Goal: Task Accomplishment & Management: Complete application form

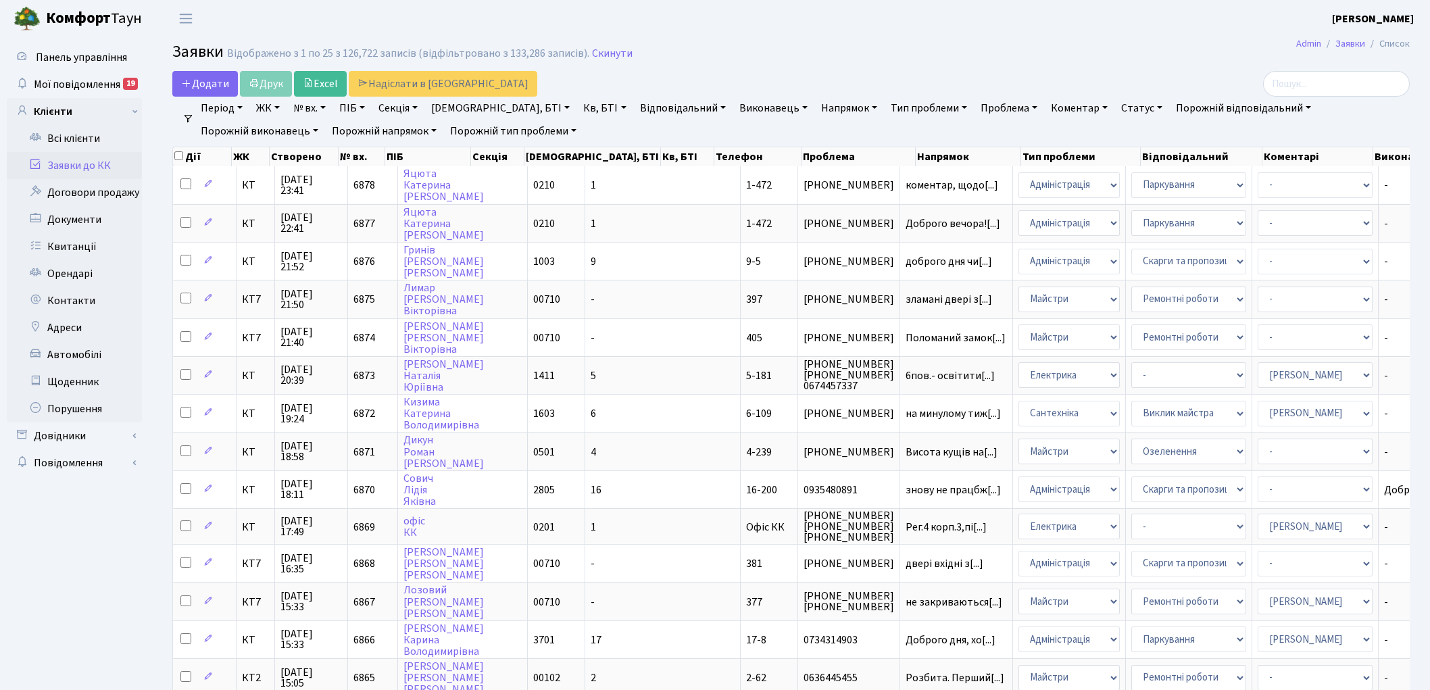
select select "25"
click at [592, 51] on link "Скинути" at bounding box center [612, 53] width 41 height 13
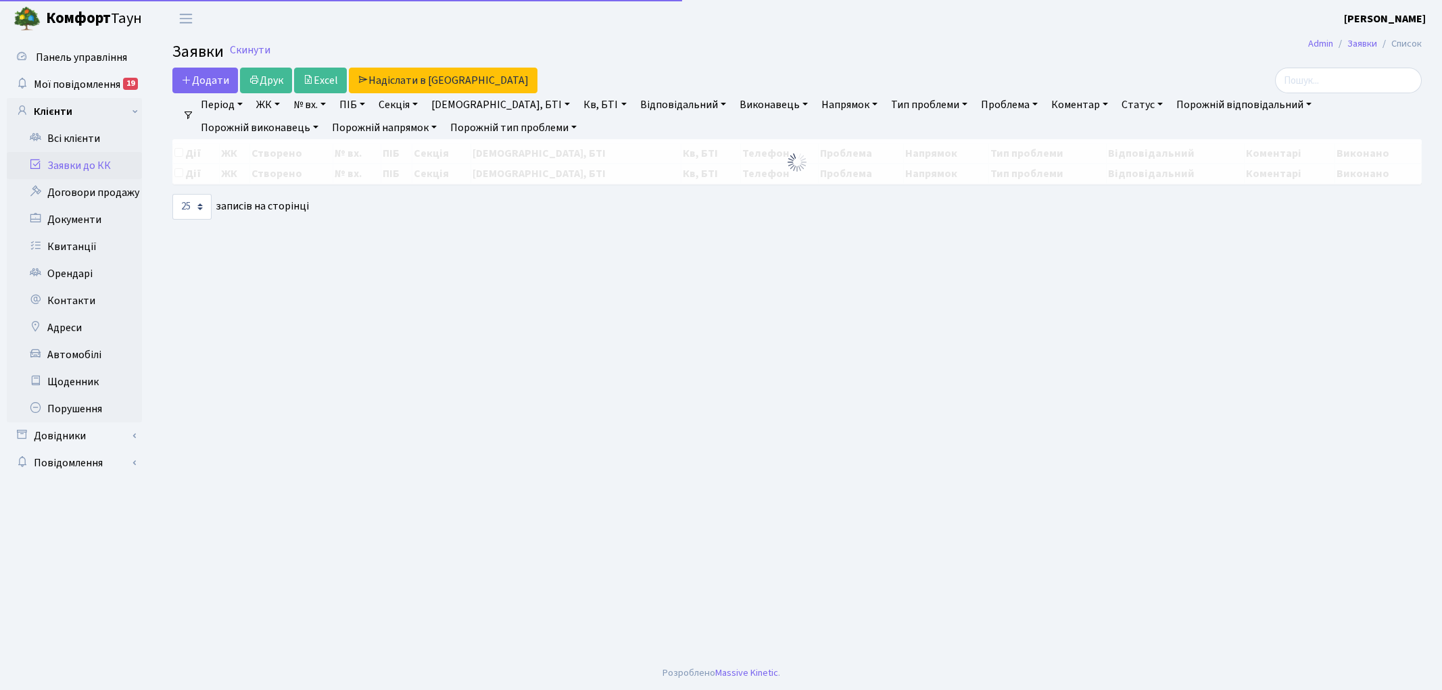
select select "25"
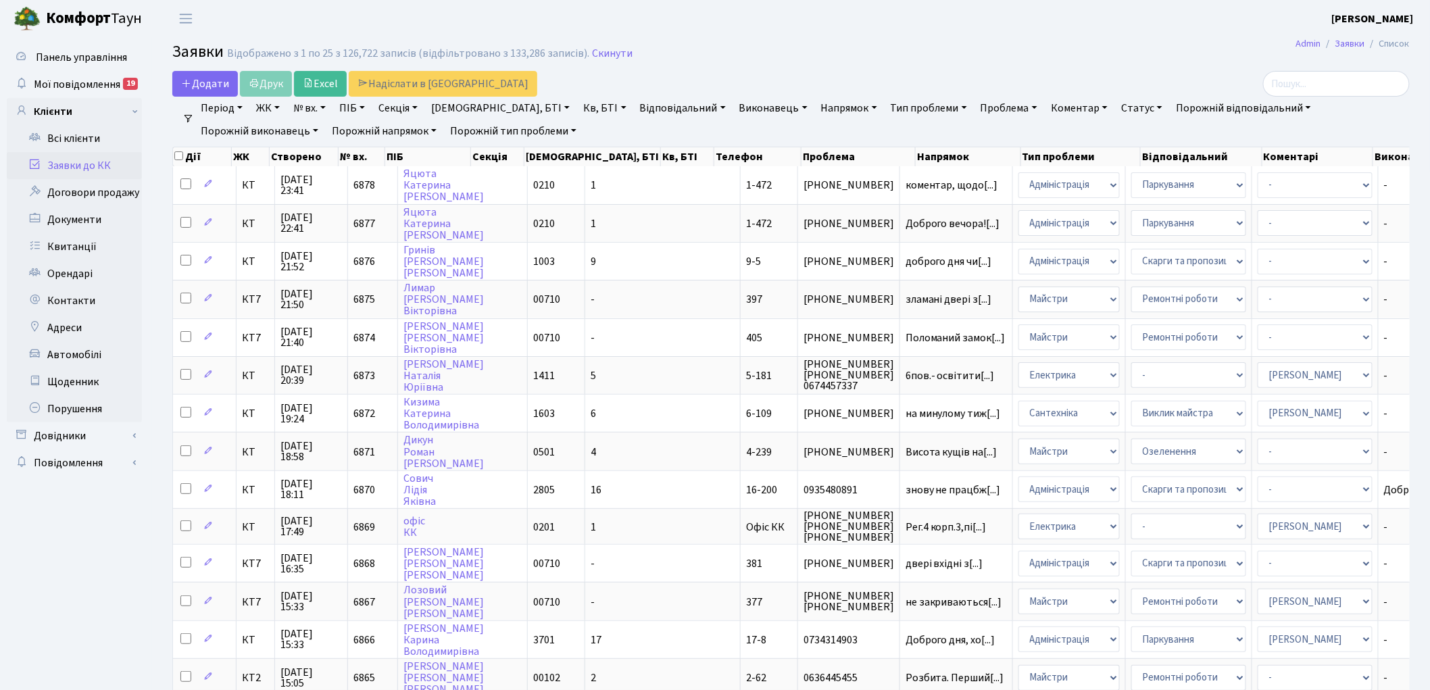
click at [592, 51] on link "Скинути" at bounding box center [612, 53] width 41 height 13
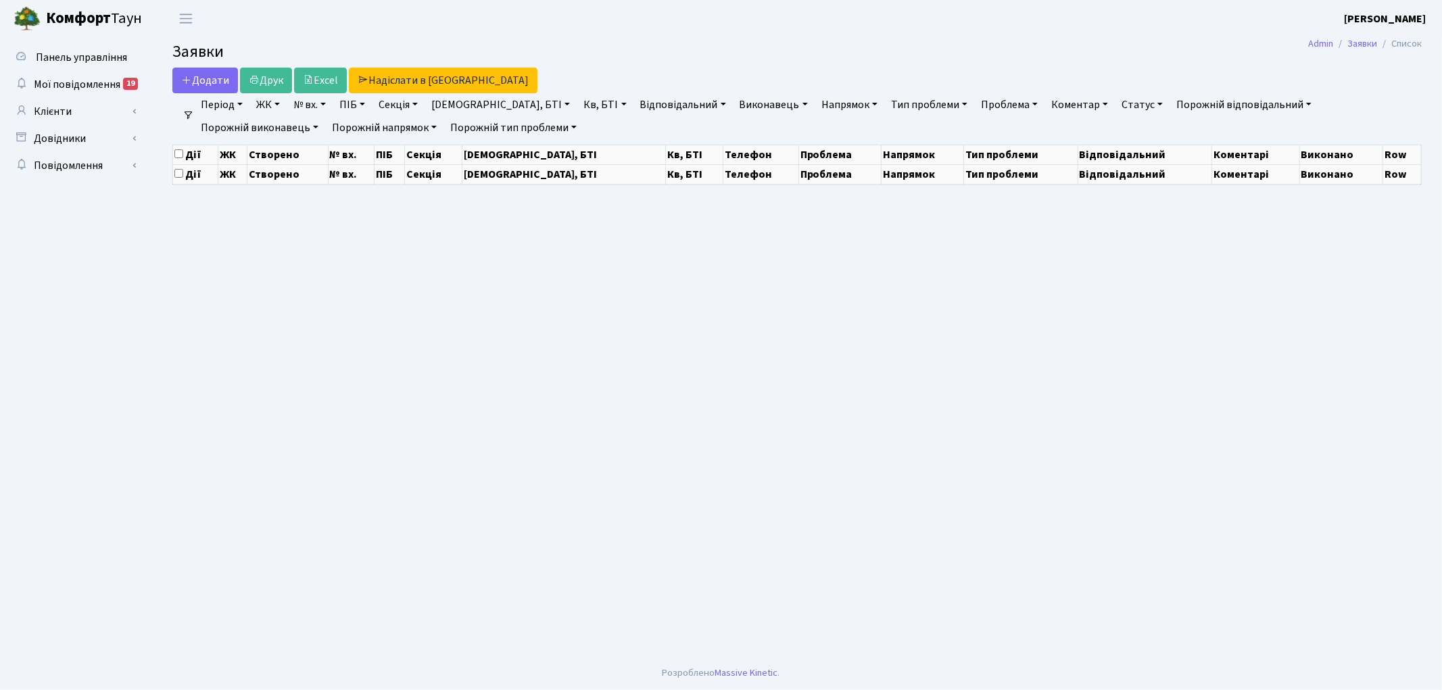
select select "25"
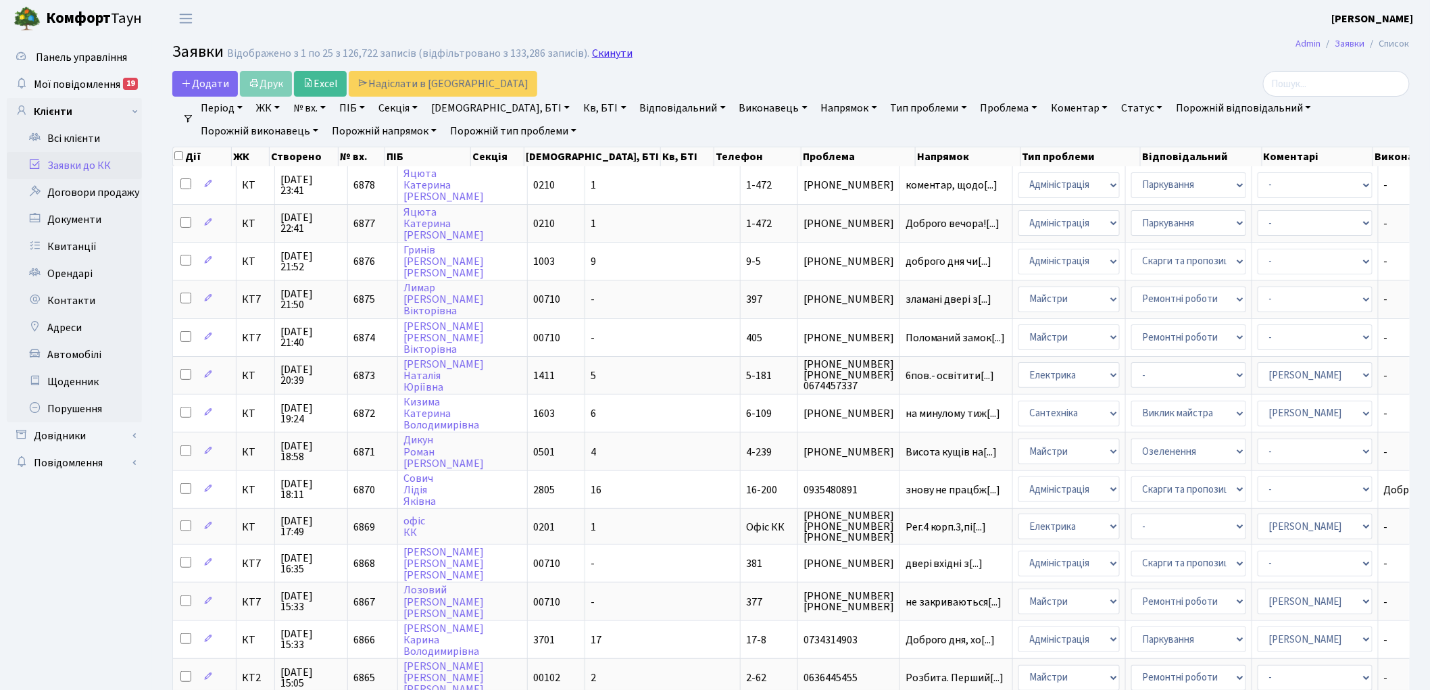
click at [602, 53] on link "Скинути" at bounding box center [612, 53] width 41 height 13
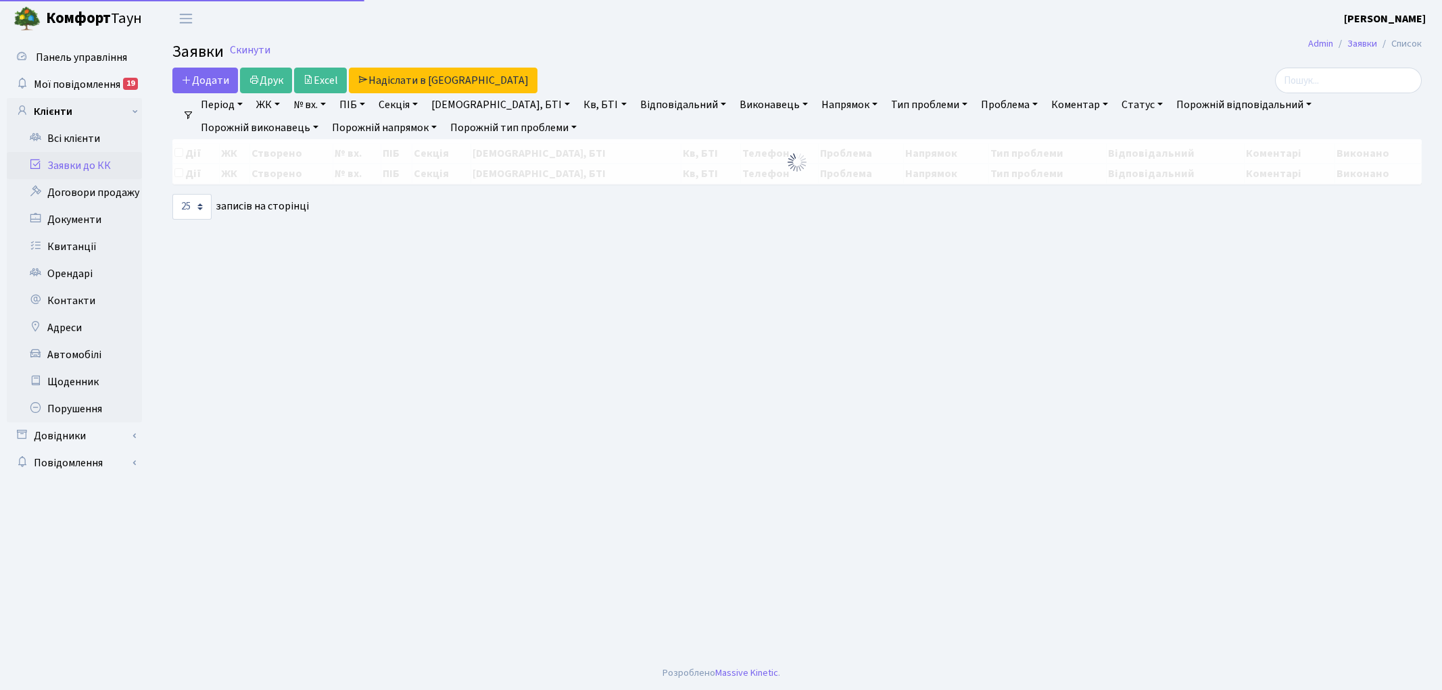
select select "25"
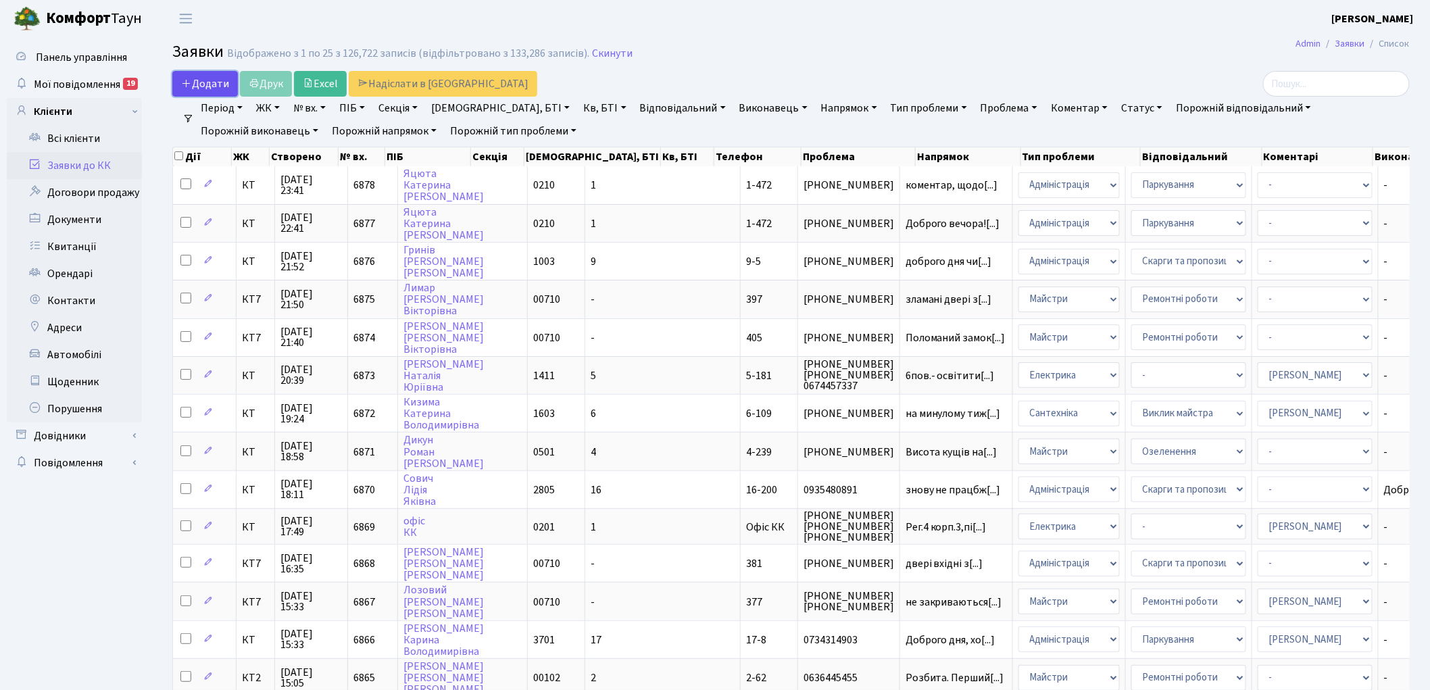
click at [191, 82] on icon at bounding box center [186, 83] width 11 height 11
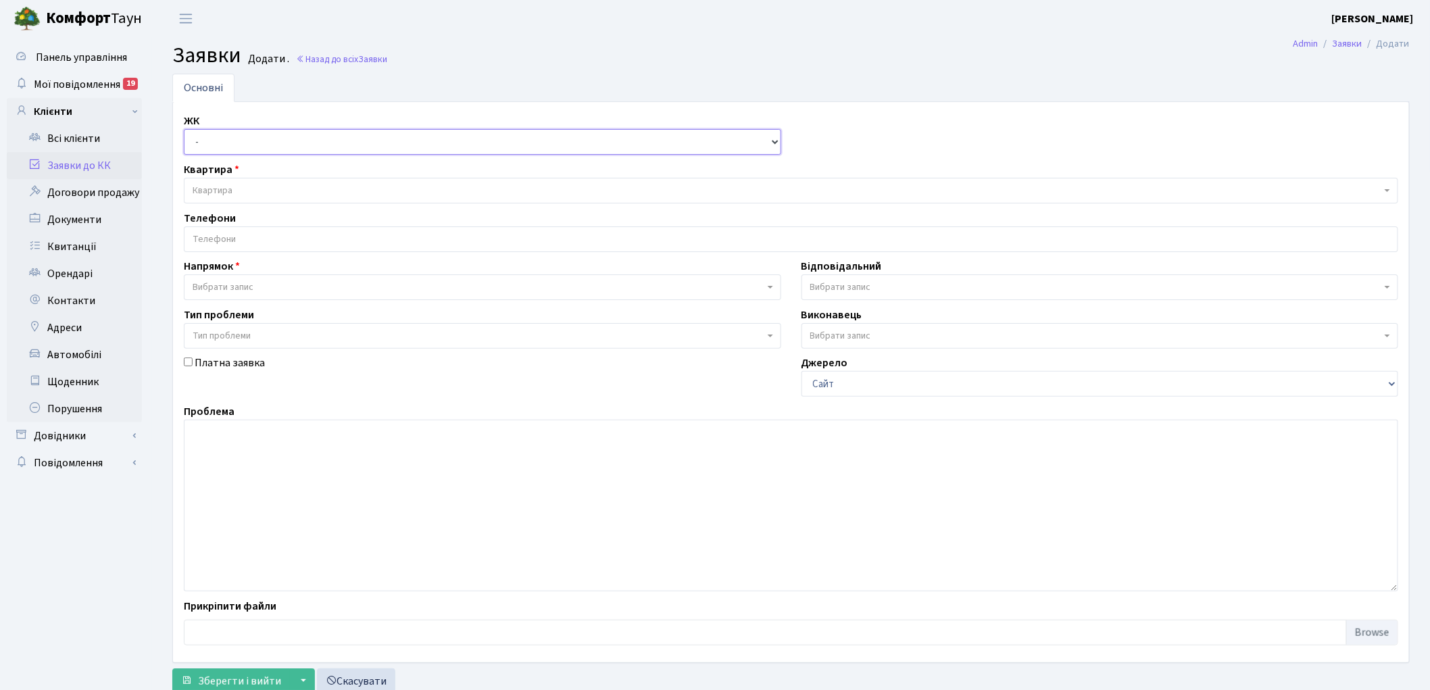
click at [195, 139] on select "- КТ, вул. Регенераторна, 4 КТ2, просп. Соборності, 17 КТ3, вул. Березнева, 16 …" at bounding box center [483, 142] width 598 height 26
select select "295"
click at [184, 129] on select "- КТ, вул. Регенераторна, 4 КТ2, просп. Соборності, 17 КТ3, вул. Березнева, 16 …" at bounding box center [483, 142] width 598 height 26
select select
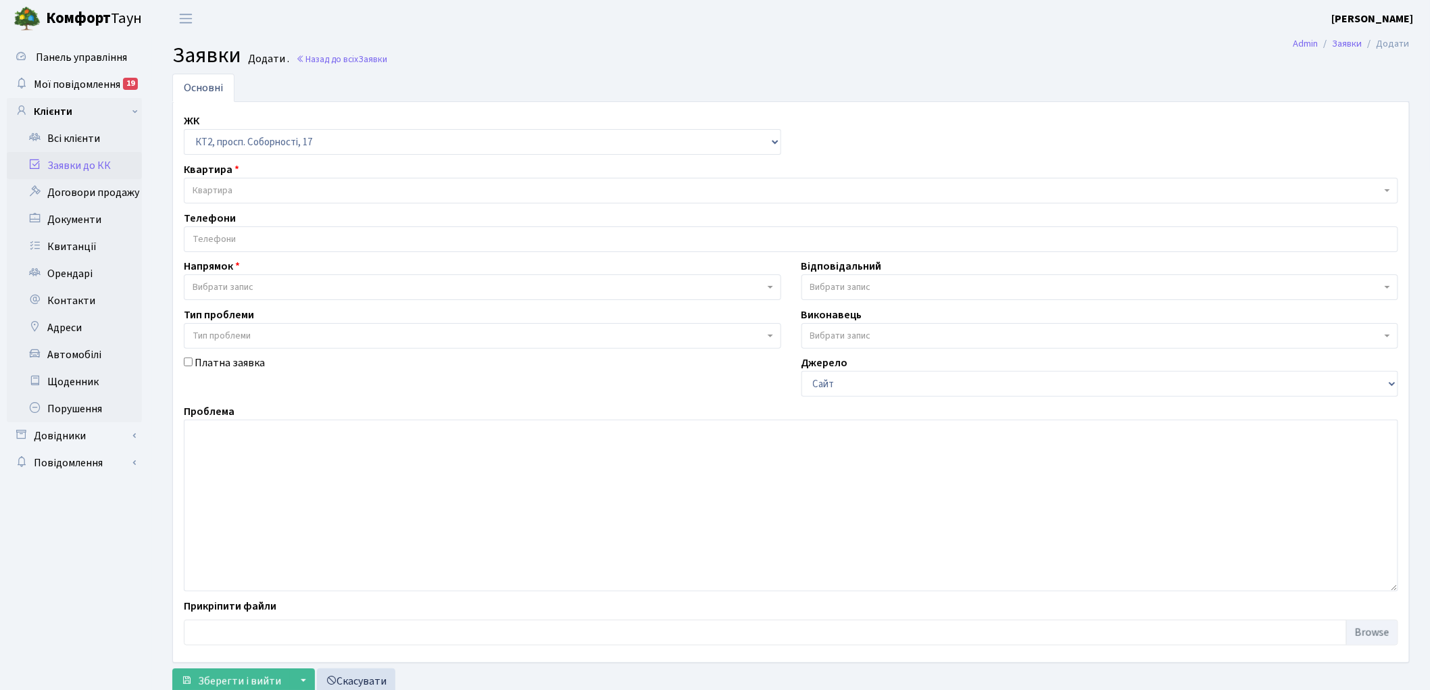
click at [299, 185] on span "Квартира" at bounding box center [787, 191] width 1189 height 14
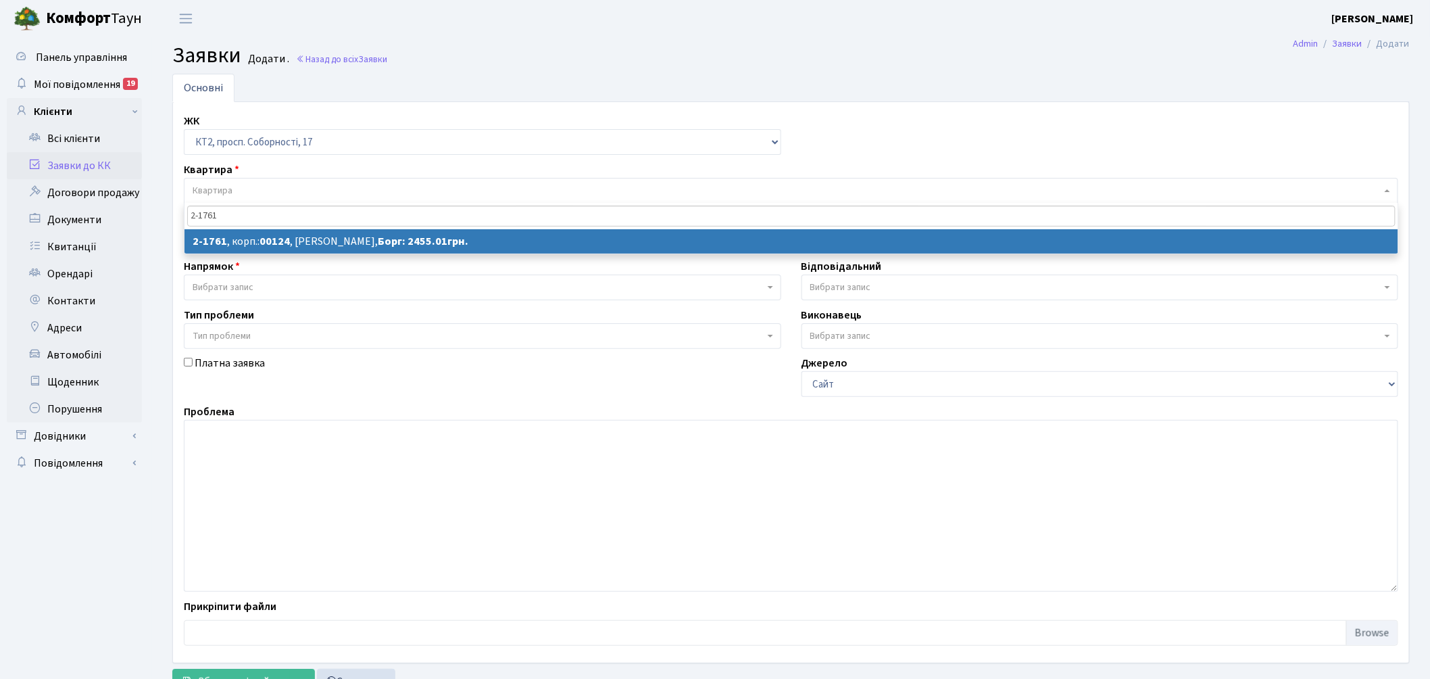
type input "2-1761"
drag, startPoint x: 274, startPoint y: 232, endPoint x: 266, endPoint y: 237, distance: 8.8
select select
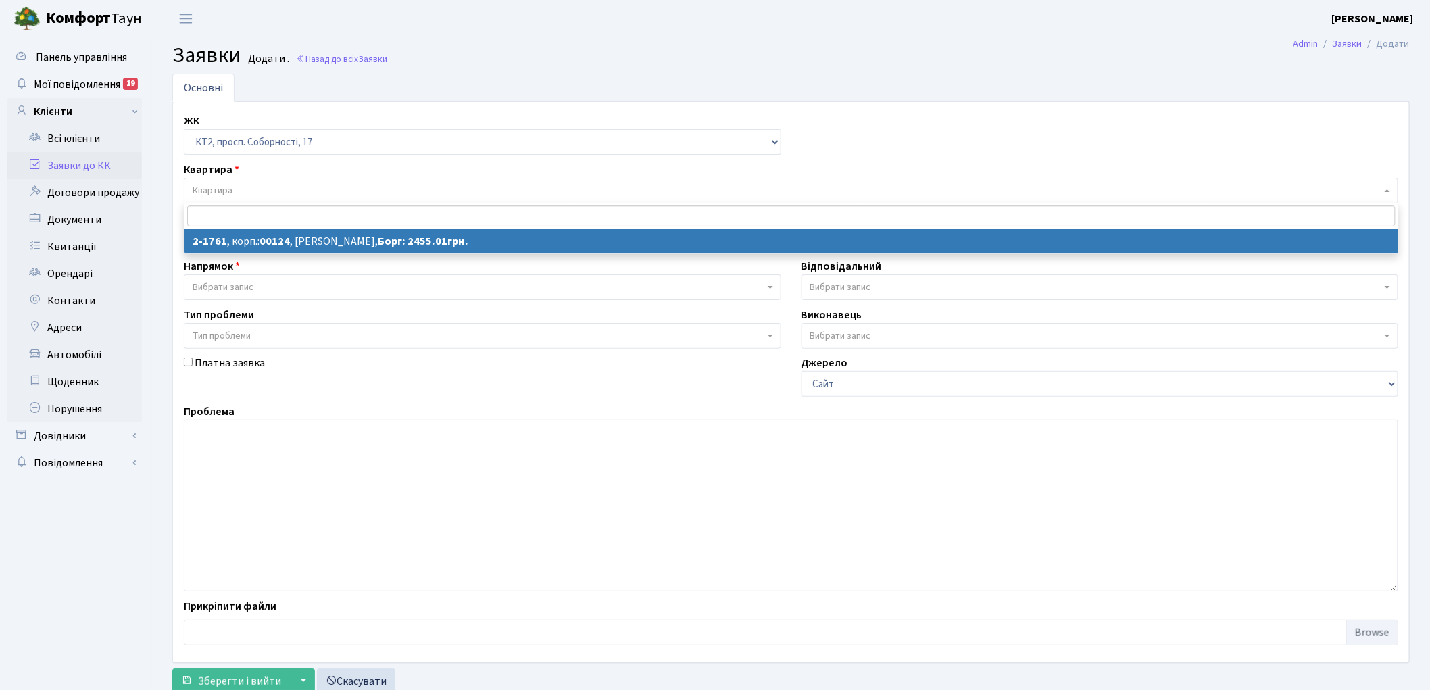
select select "13376"
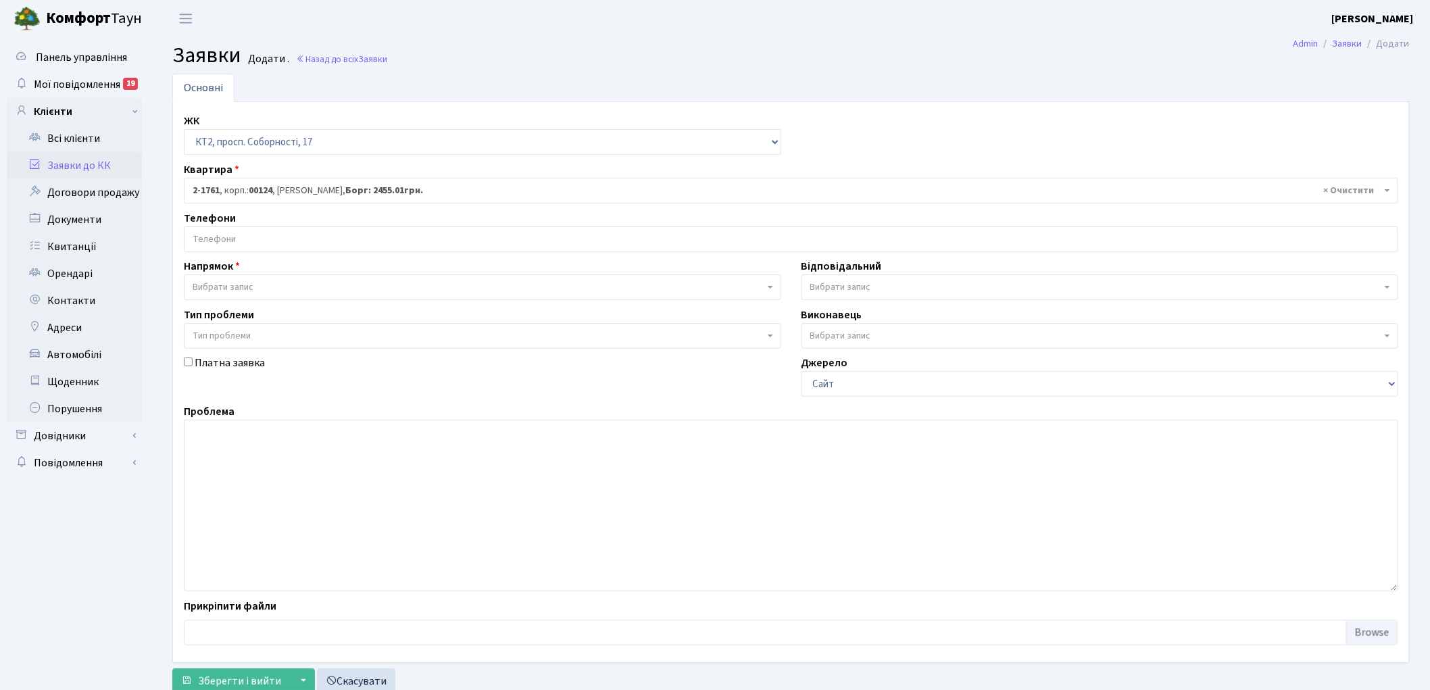
click at [267, 235] on input "search" at bounding box center [791, 239] width 1213 height 24
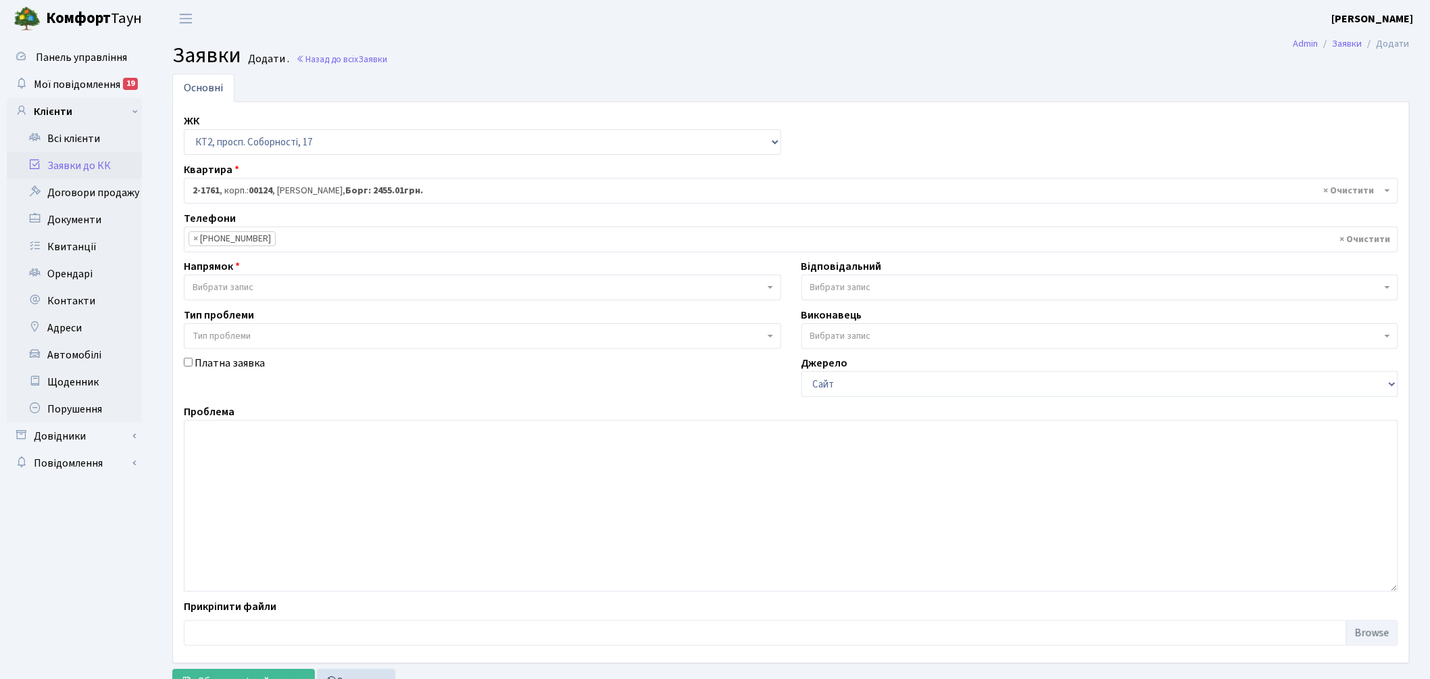
select select "28474"
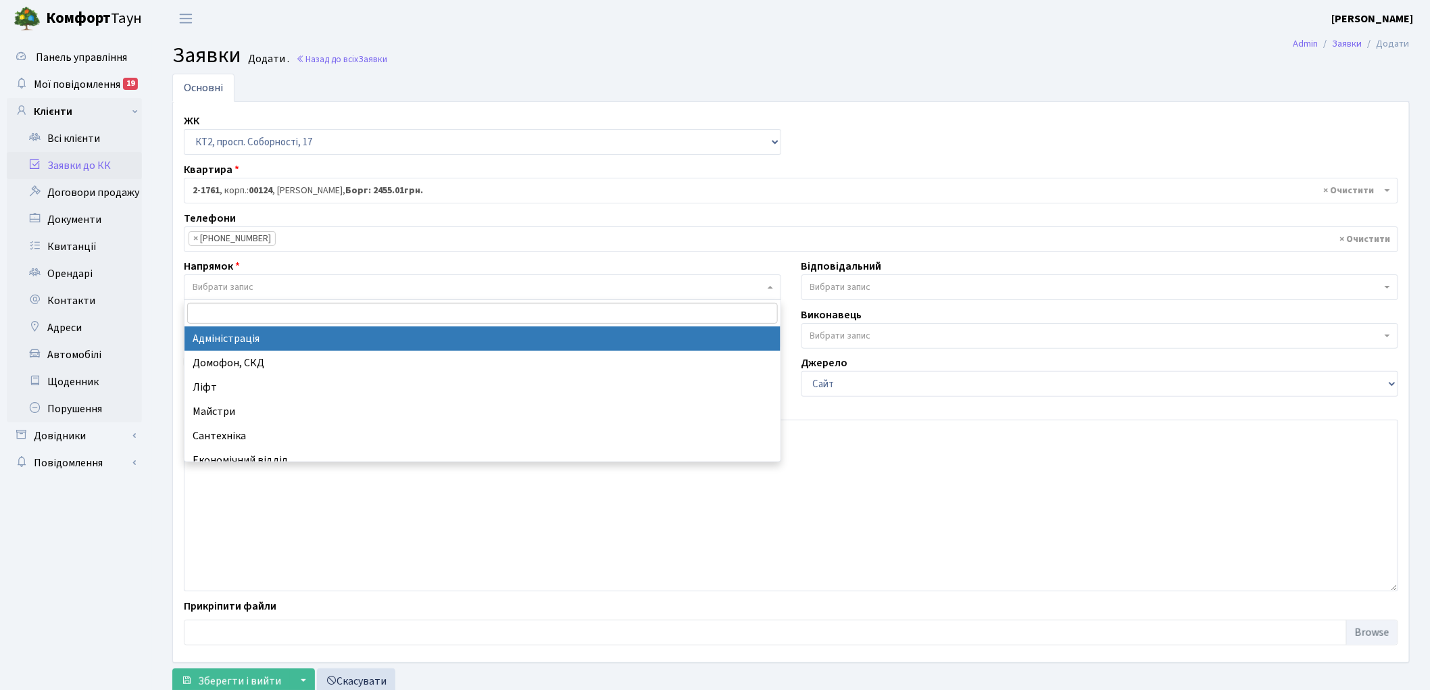
click at [253, 280] on span "Вибрати запис" at bounding box center [483, 287] width 598 height 26
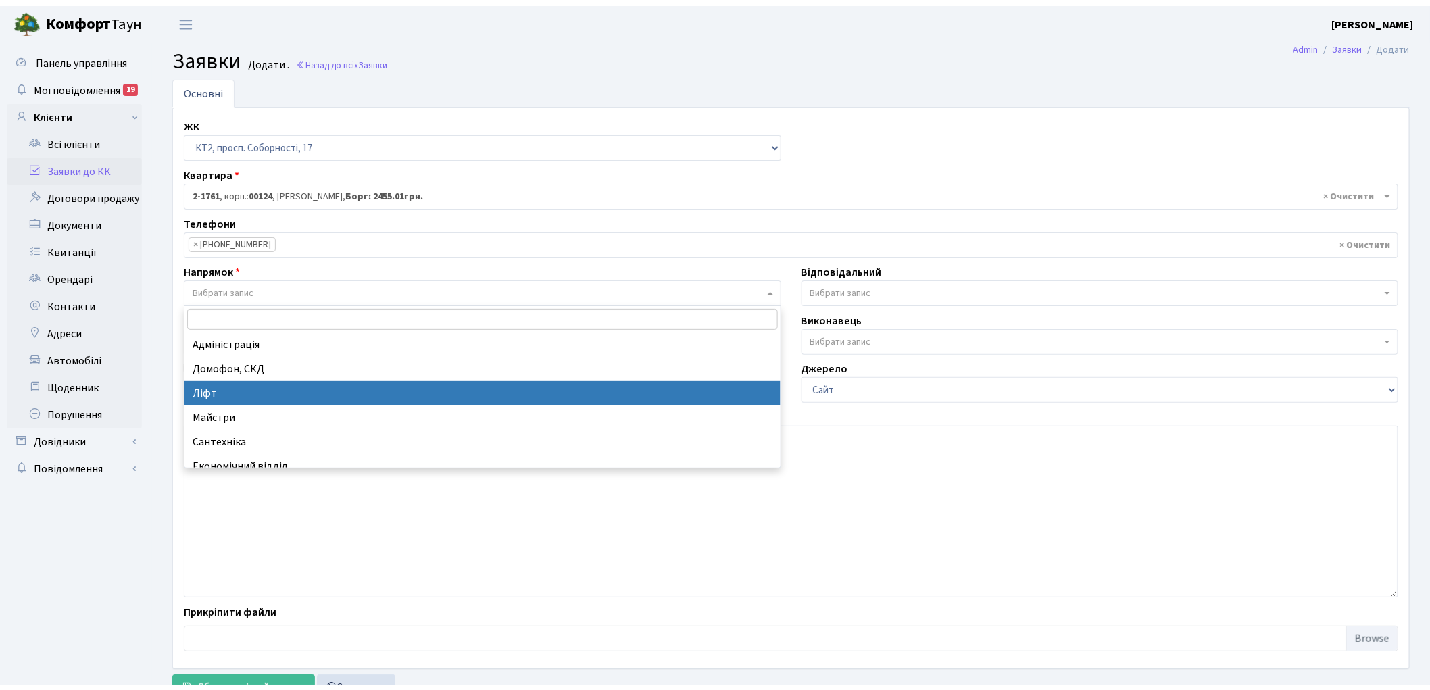
scroll to position [75, 0]
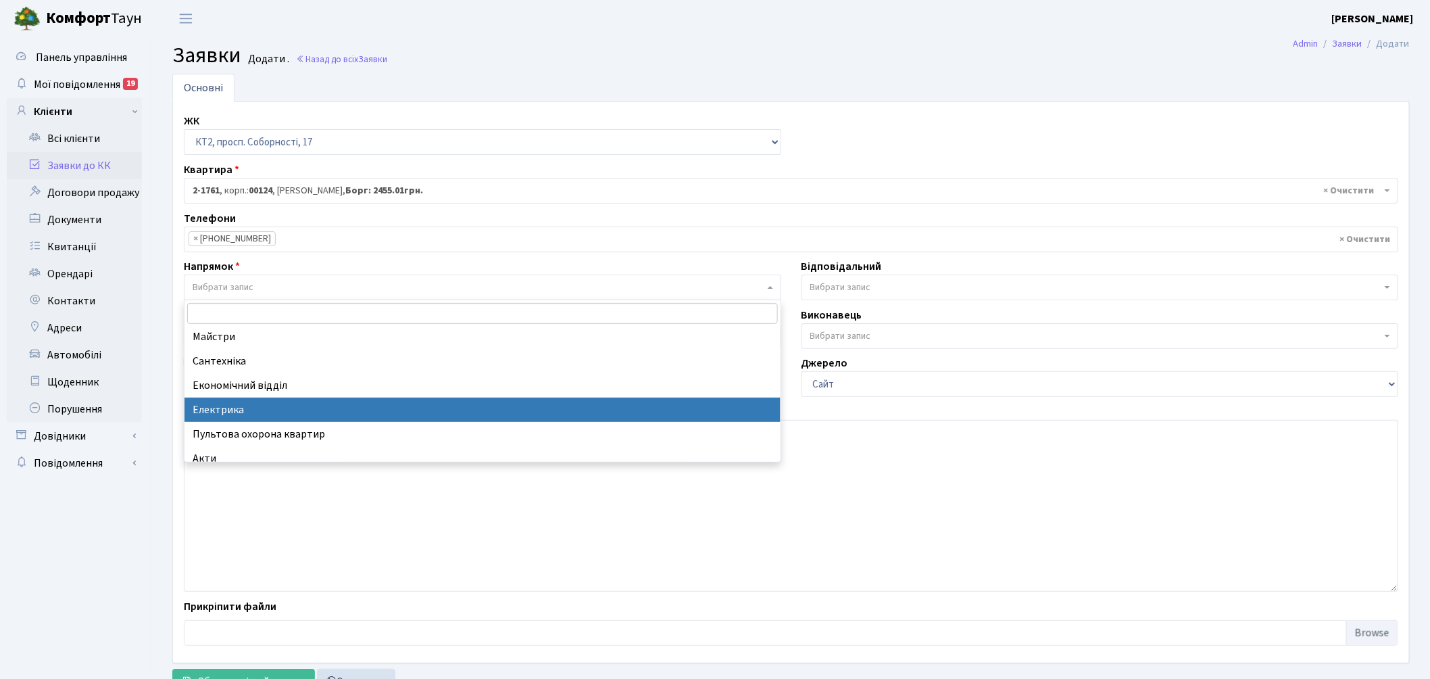
select select "3"
select select
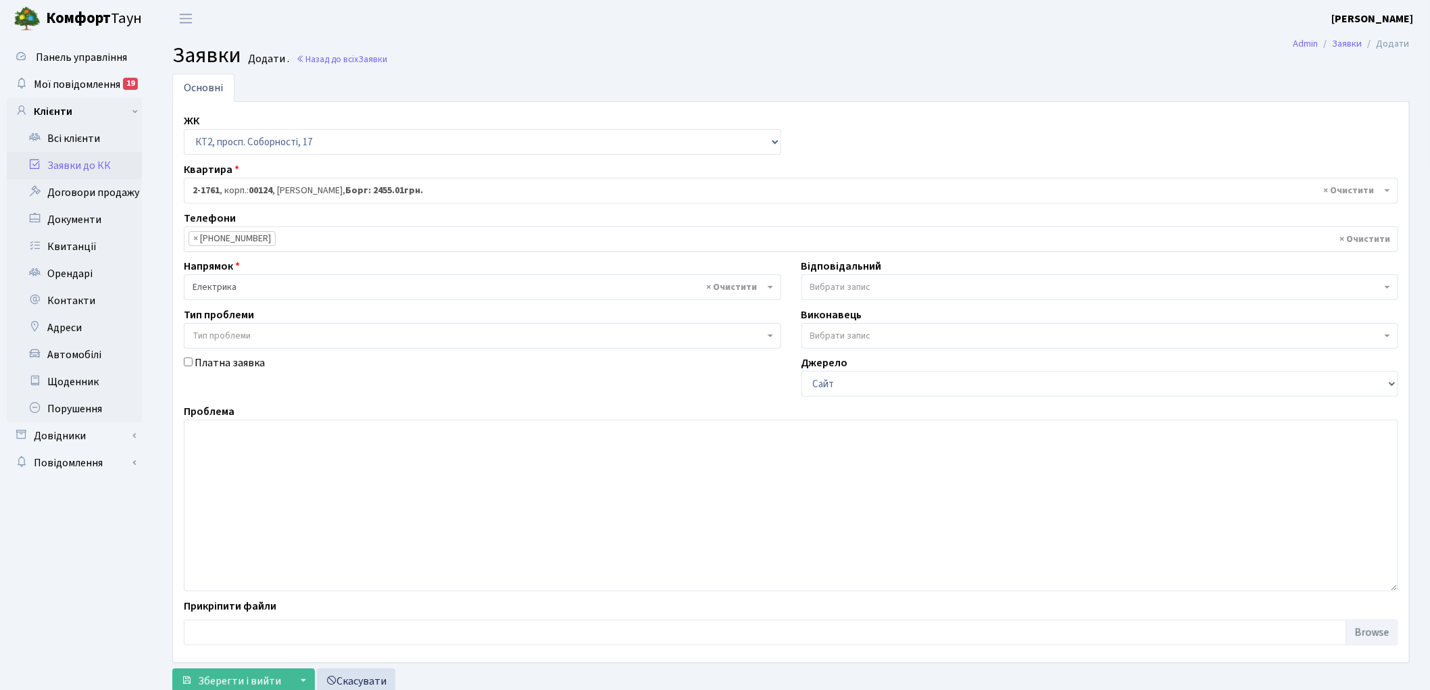
click at [861, 289] on span "Вибрати запис" at bounding box center [841, 288] width 61 height 14
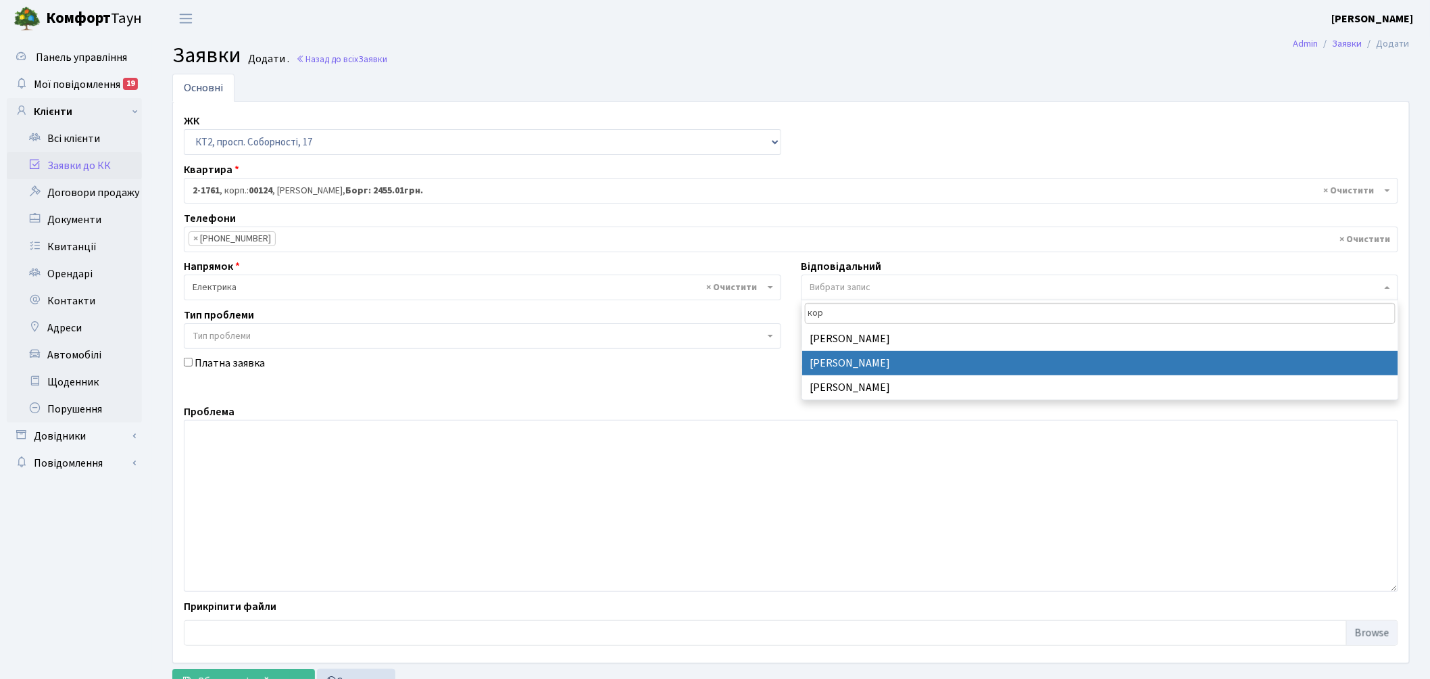
type input "кор"
select select "22"
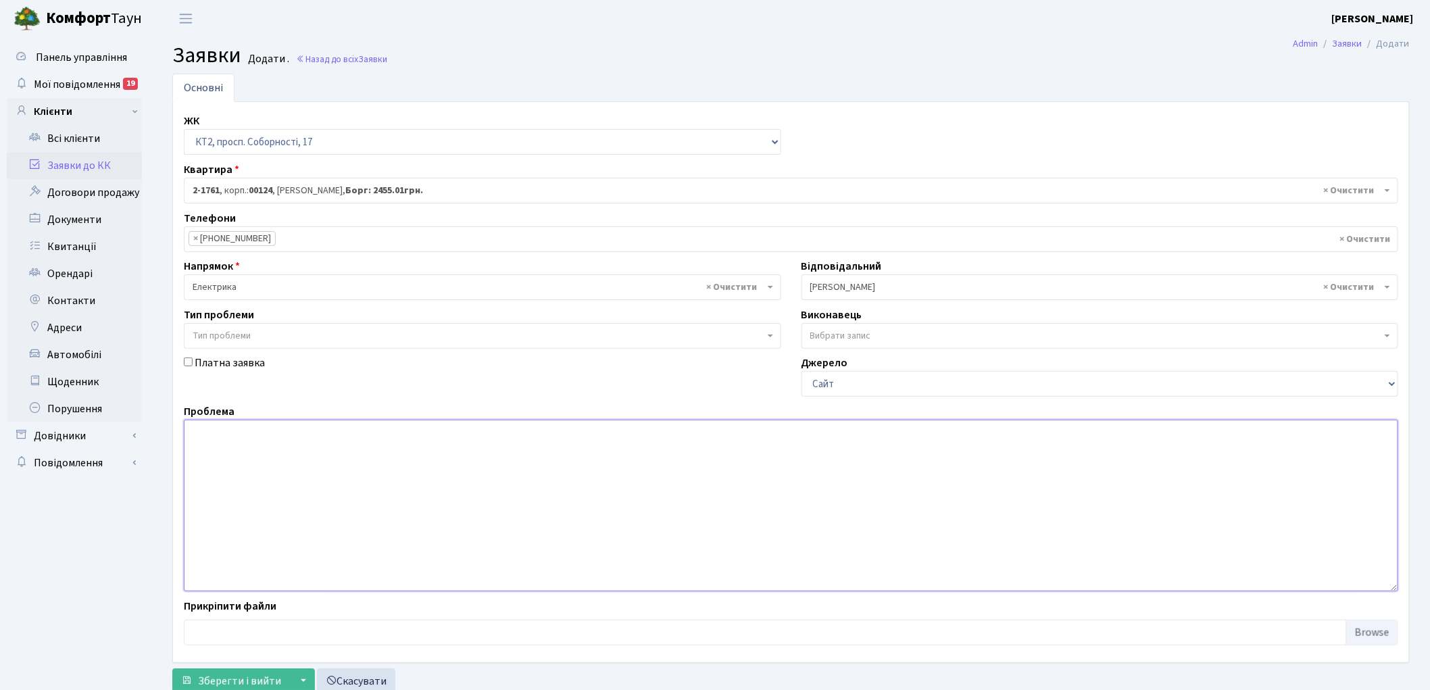
click at [420, 470] on textarea at bounding box center [791, 506] width 1215 height 172
click at [254, 435] on textarea "2пов, відсутнє е/енергія" at bounding box center [791, 506] width 1215 height 172
click at [322, 434] on textarea "2пов, відсутня е/енергія" at bounding box center [791, 506] width 1215 height 172
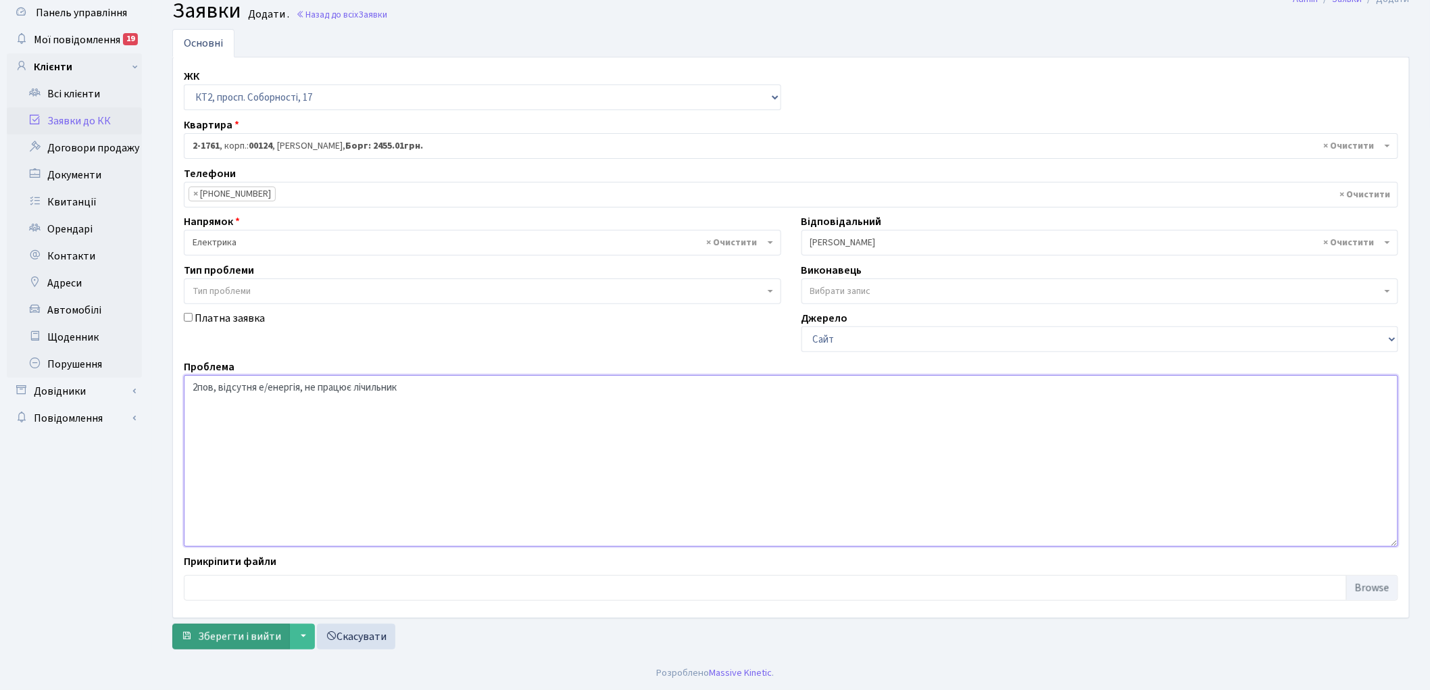
type textarea "2пов, відсутня е/енергія, не працює лічильник"
click at [219, 633] on span "Зберегти і вийти" at bounding box center [239, 636] width 83 height 15
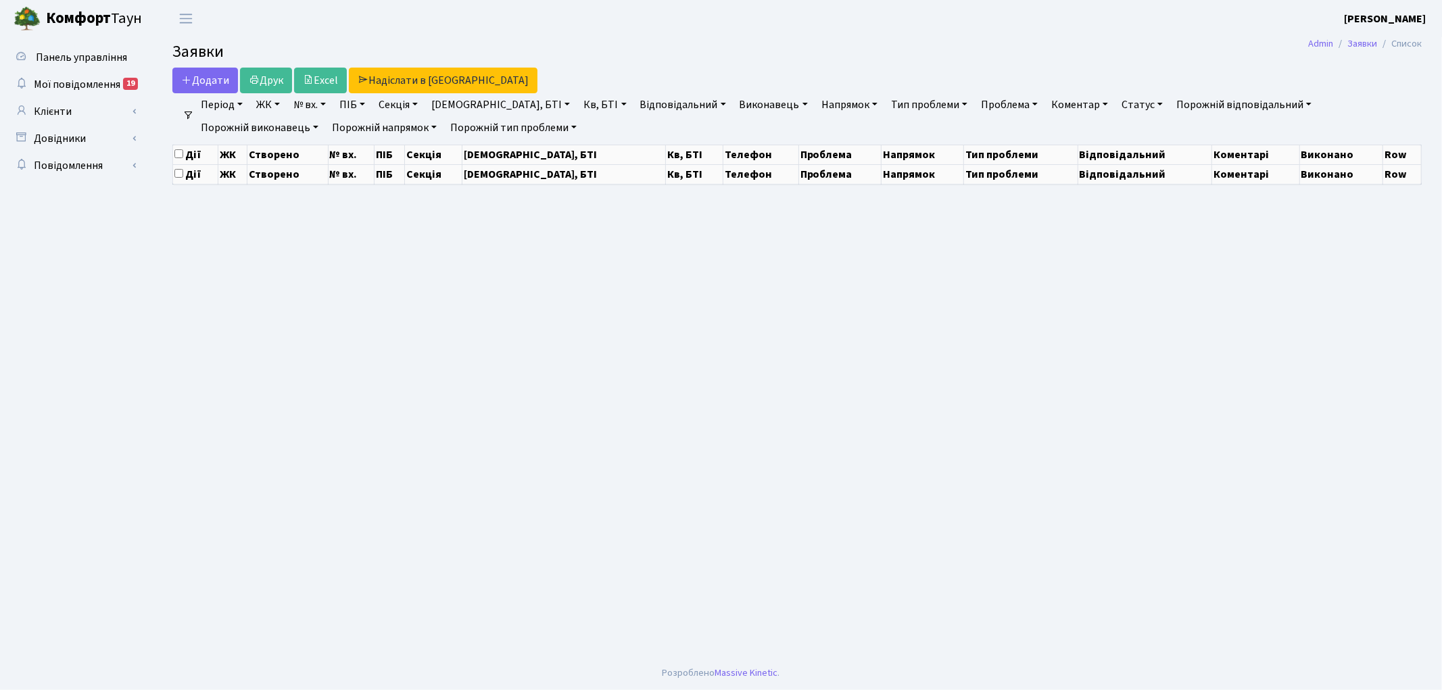
select select "25"
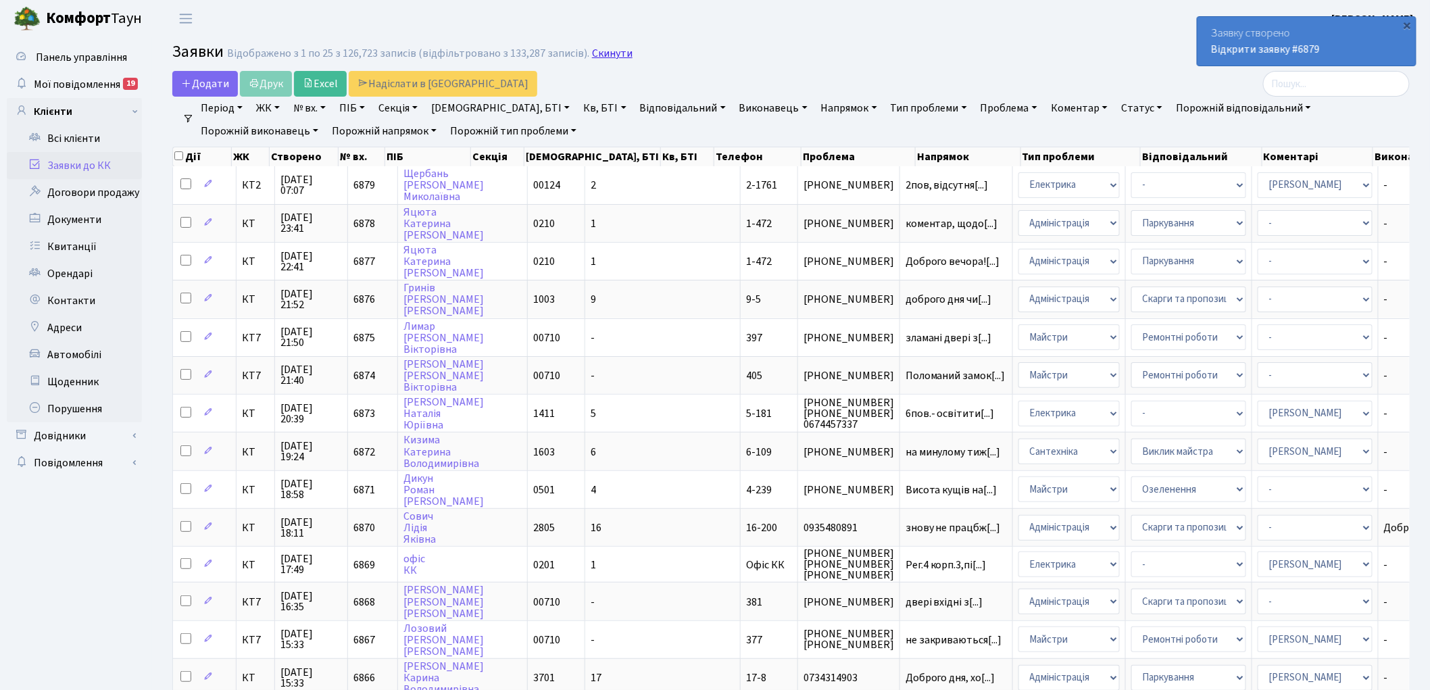
click at [595, 51] on link "Скинути" at bounding box center [612, 53] width 41 height 13
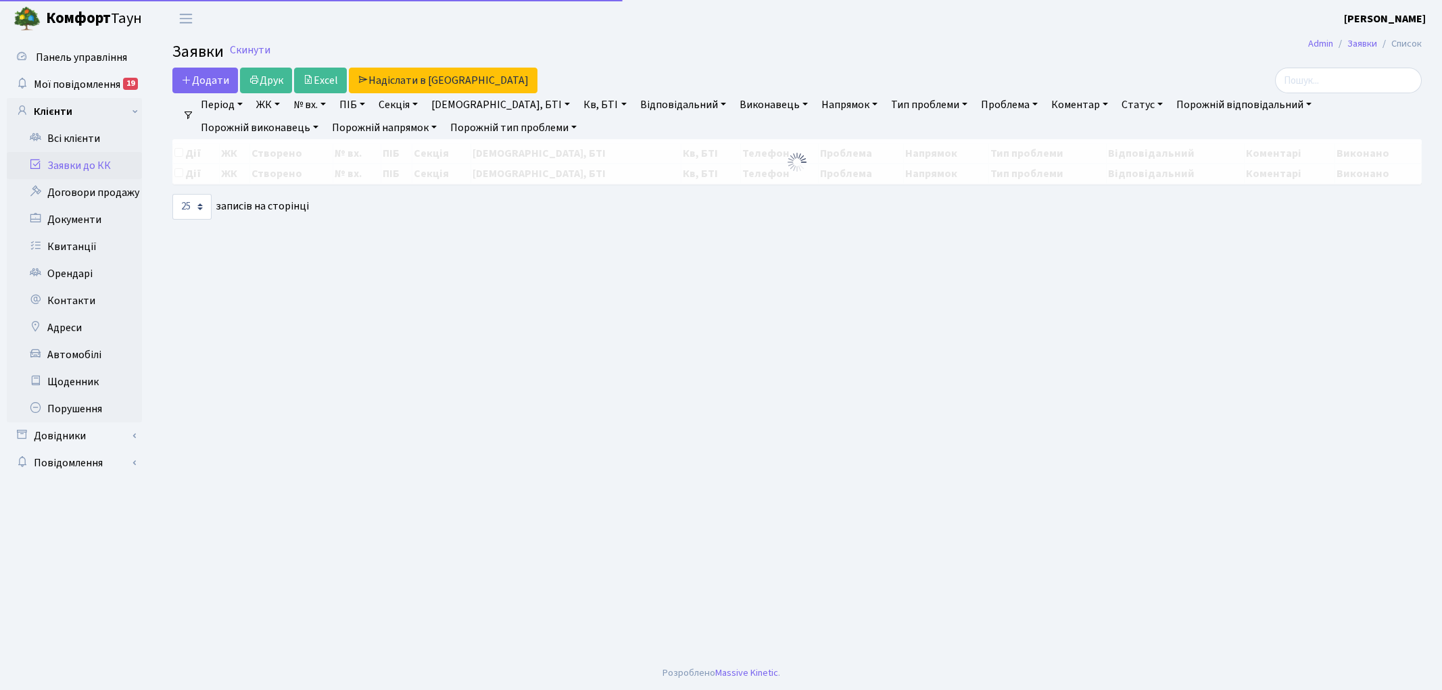
select select "25"
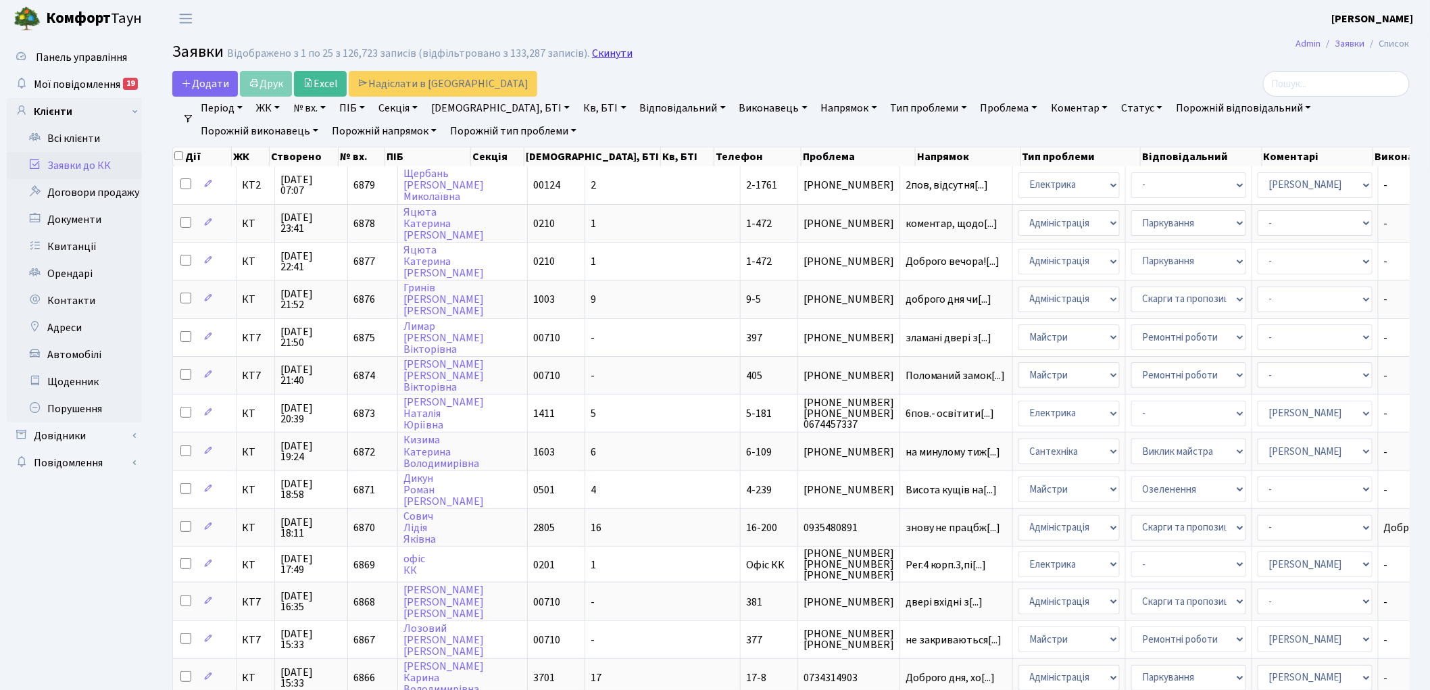
click at [606, 55] on link "Скинути" at bounding box center [612, 53] width 41 height 13
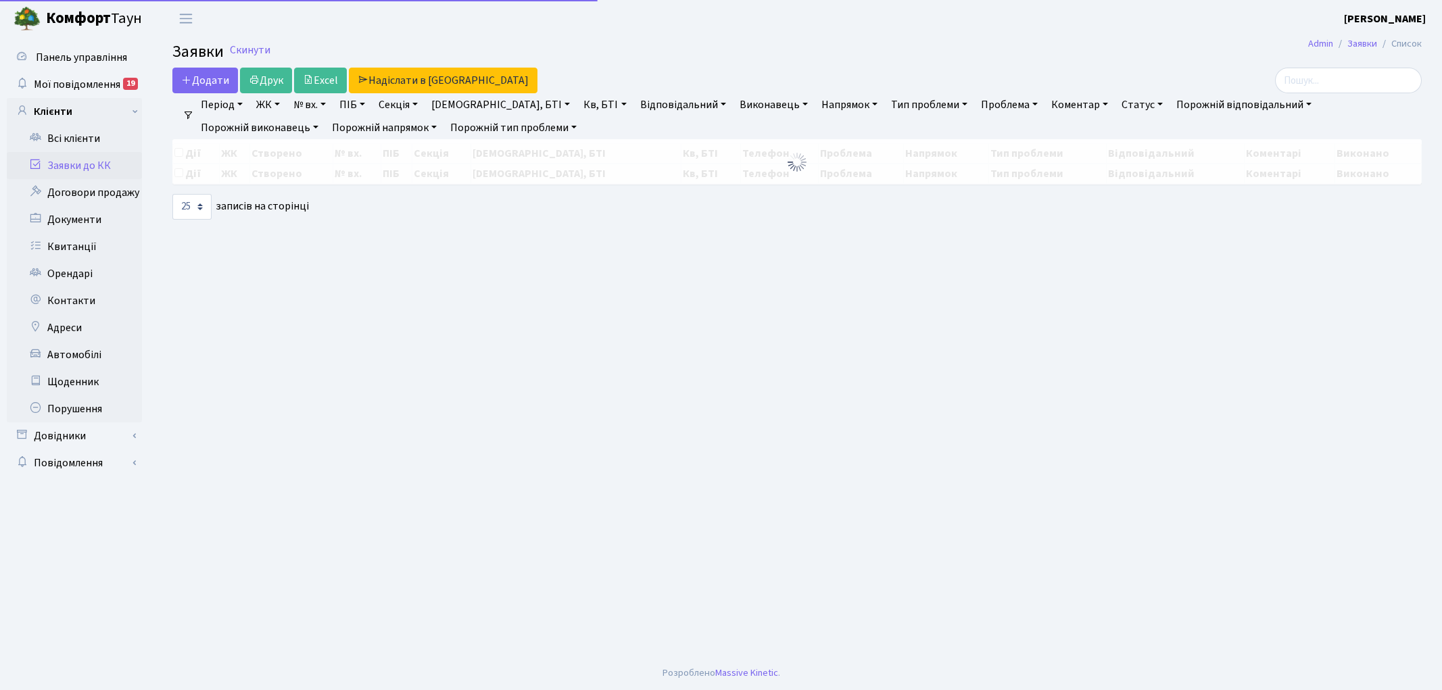
select select "25"
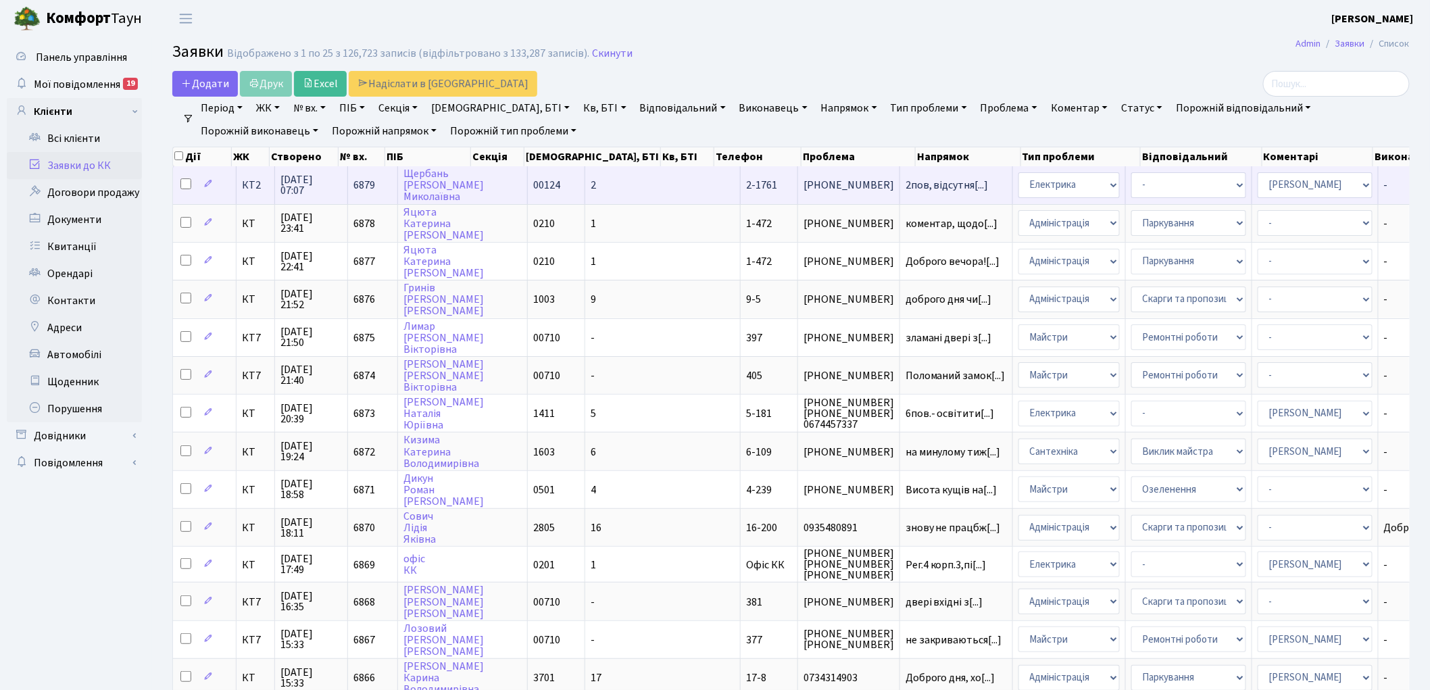
click at [367, 185] on span "6879" at bounding box center [365, 185] width 22 height 15
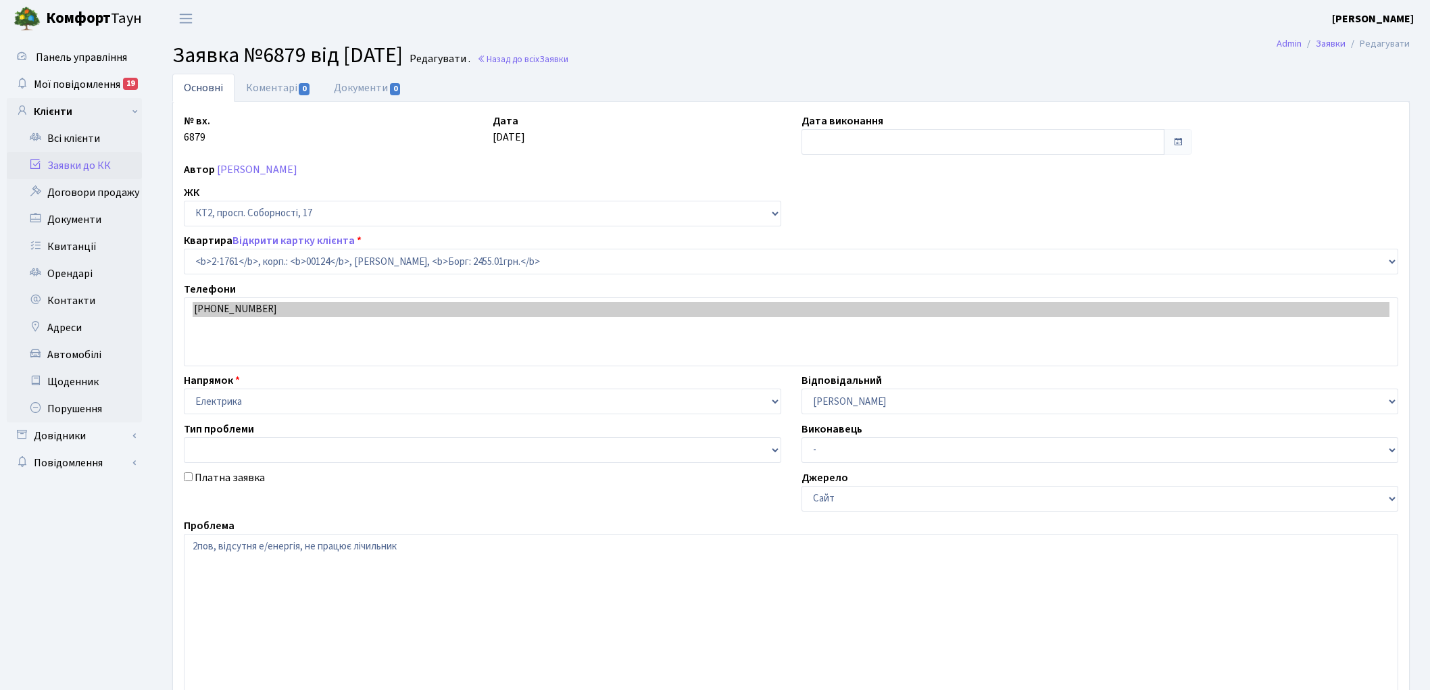
select select "13376"
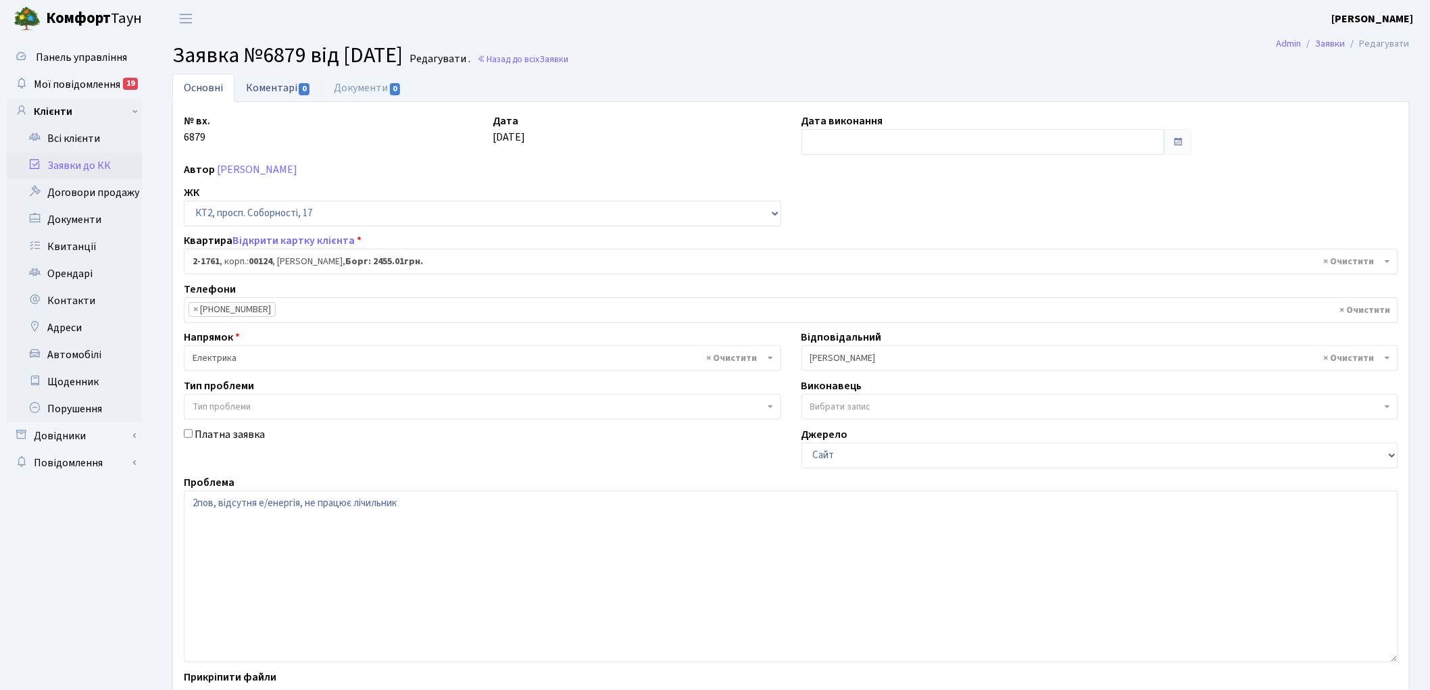
click at [268, 88] on link "Коментарі 0" at bounding box center [279, 88] width 88 height 28
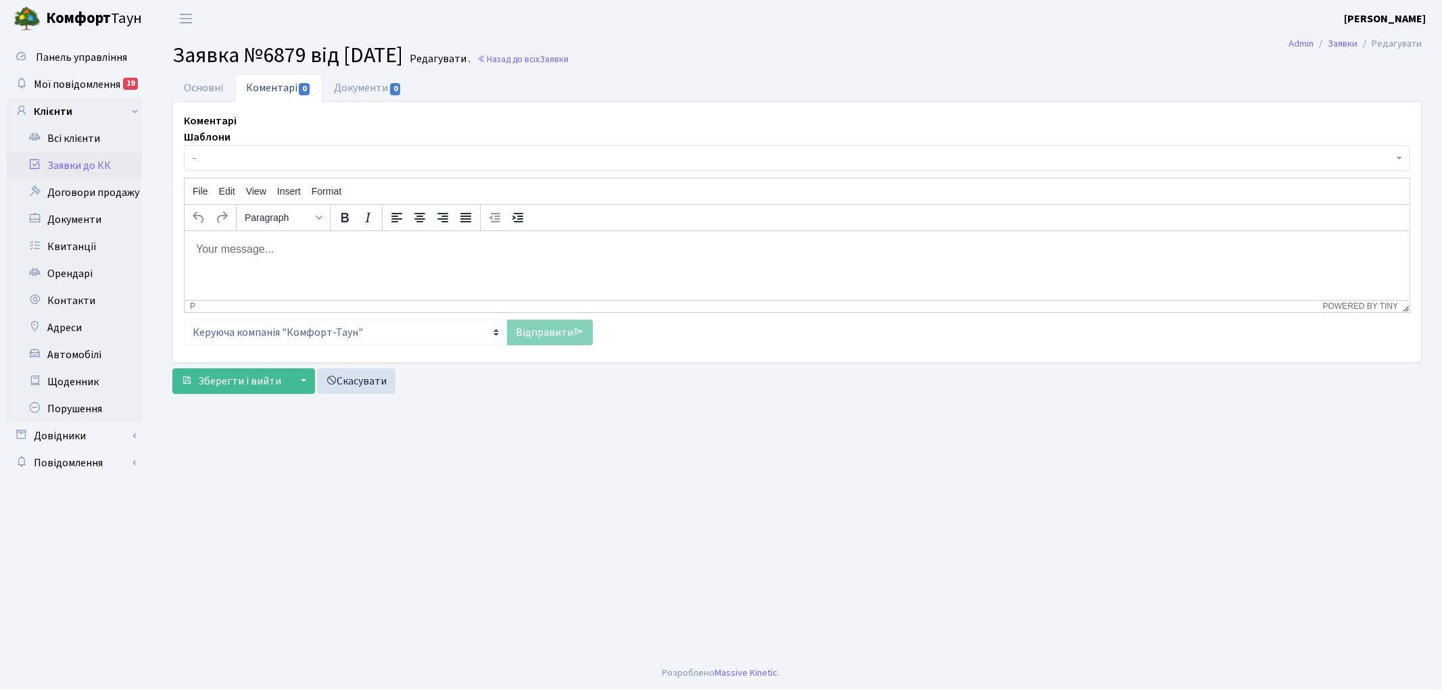
click at [302, 267] on html at bounding box center [796, 249] width 1225 height 37
click at [545, 330] on link "Відправити" at bounding box center [550, 333] width 86 height 26
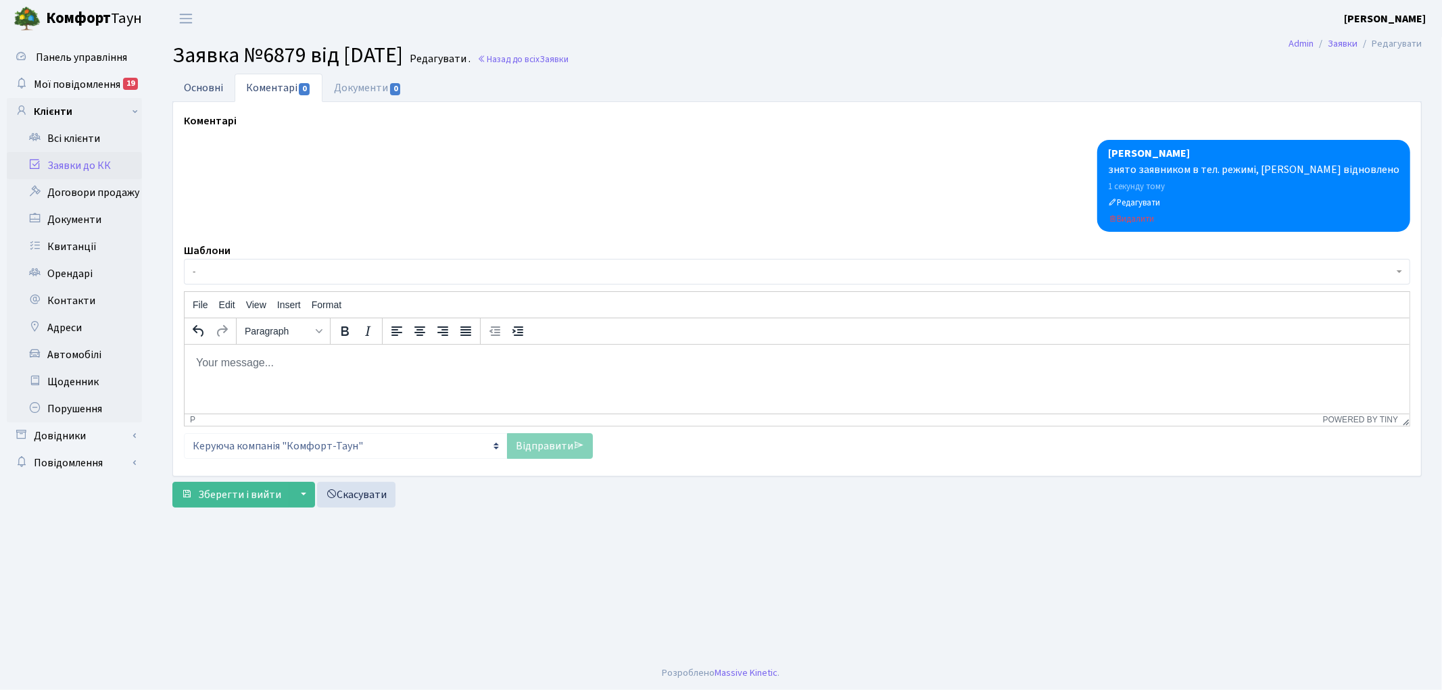
click at [206, 83] on link "Основні" at bounding box center [203, 88] width 62 height 28
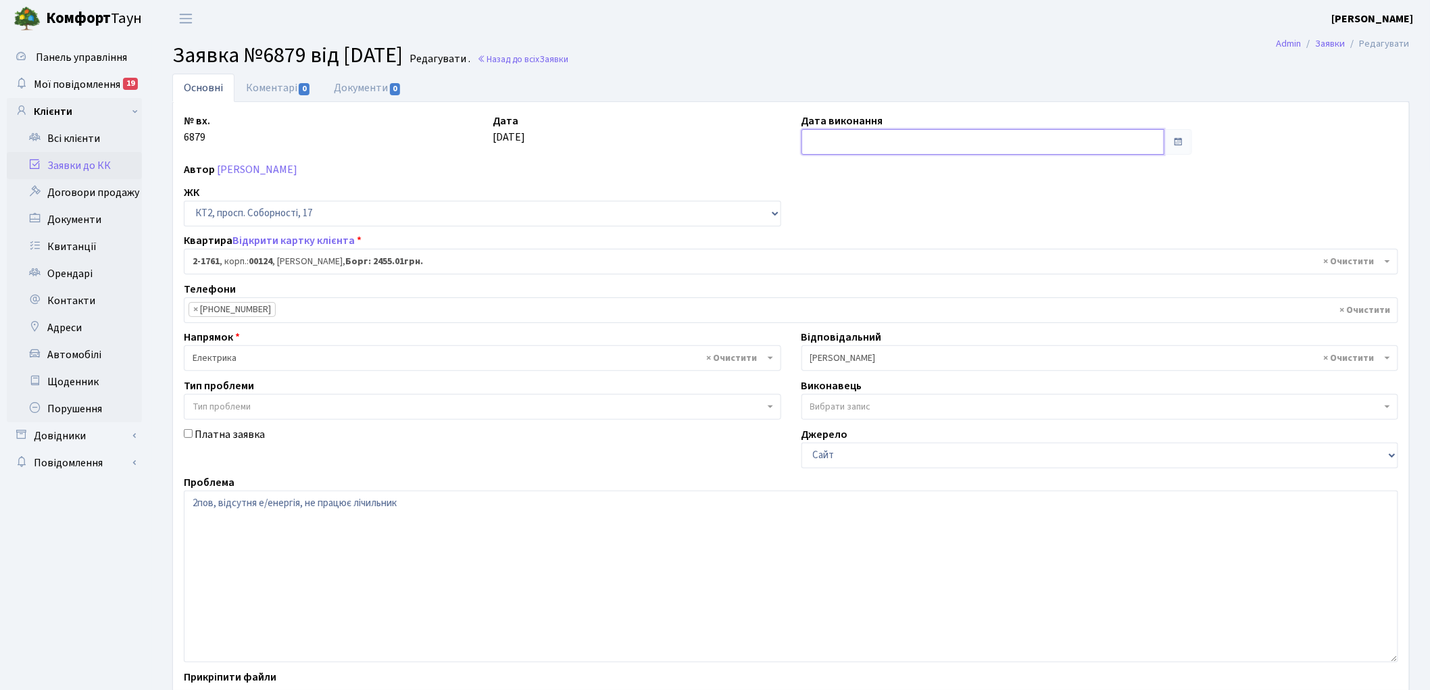
click at [832, 136] on input "text" at bounding box center [984, 142] width 364 height 26
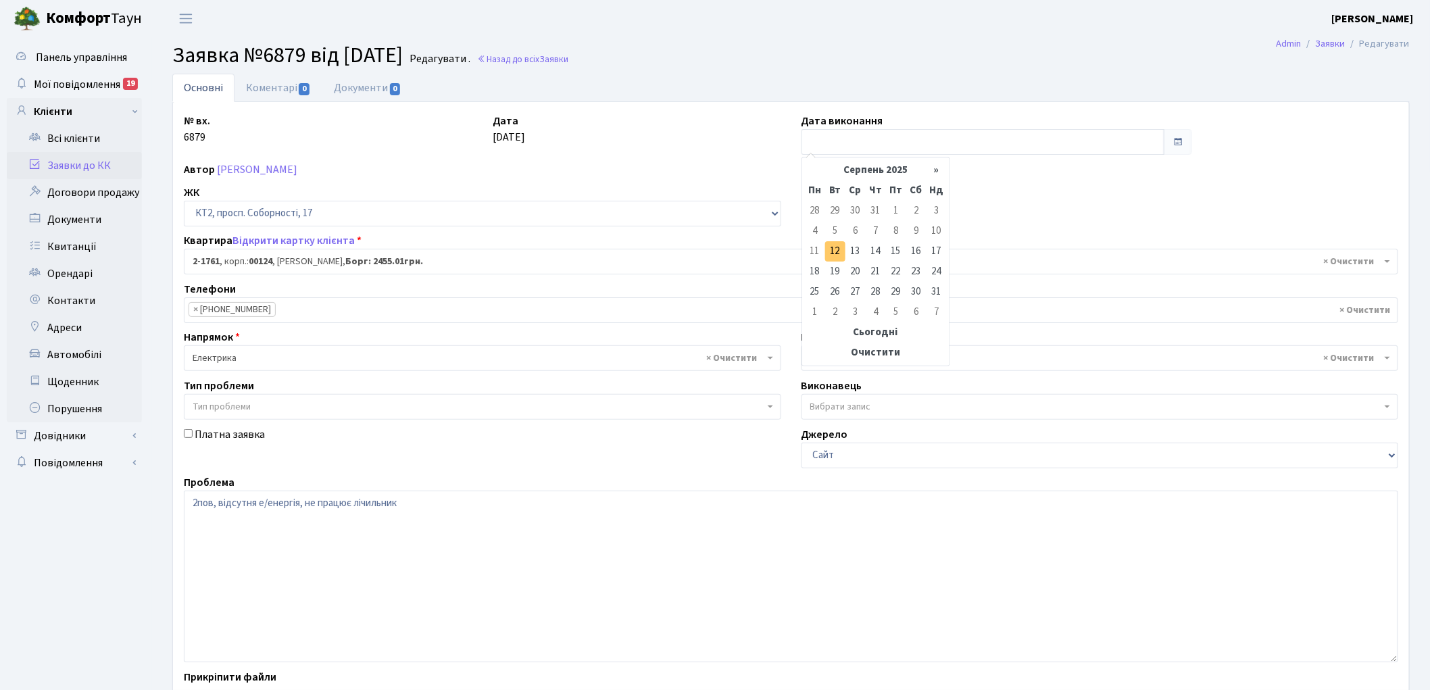
click at [840, 249] on td "12" at bounding box center [835, 251] width 20 height 20
type input "[DATE]"
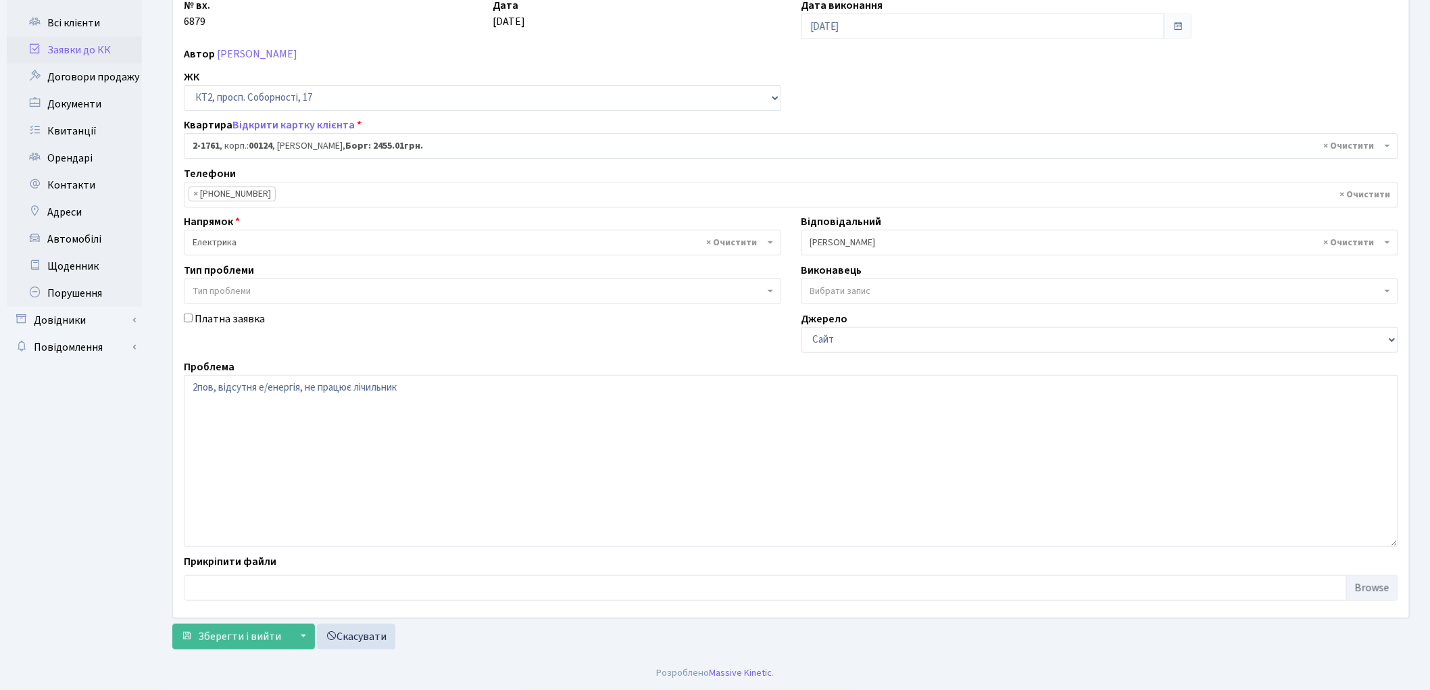
scroll to position [116, 0]
click at [213, 636] on span "Зберегти і вийти" at bounding box center [239, 636] width 83 height 15
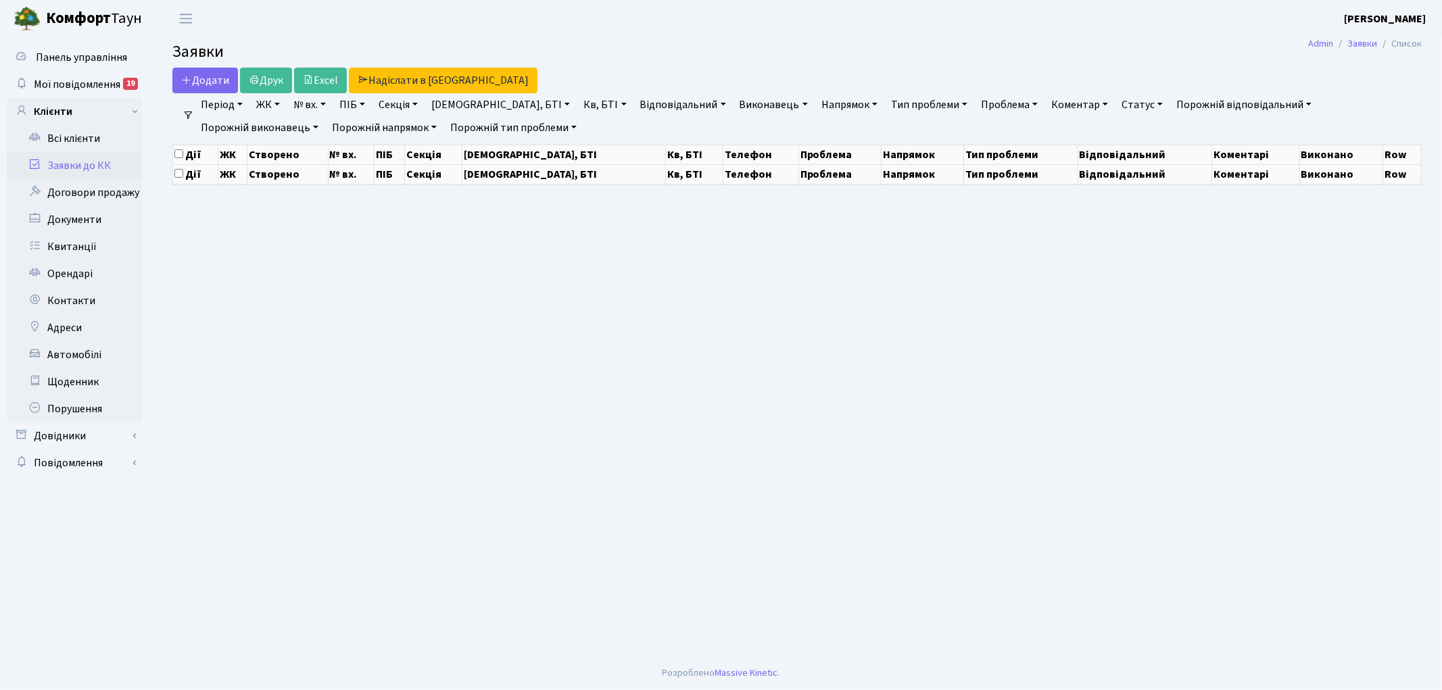
select select "25"
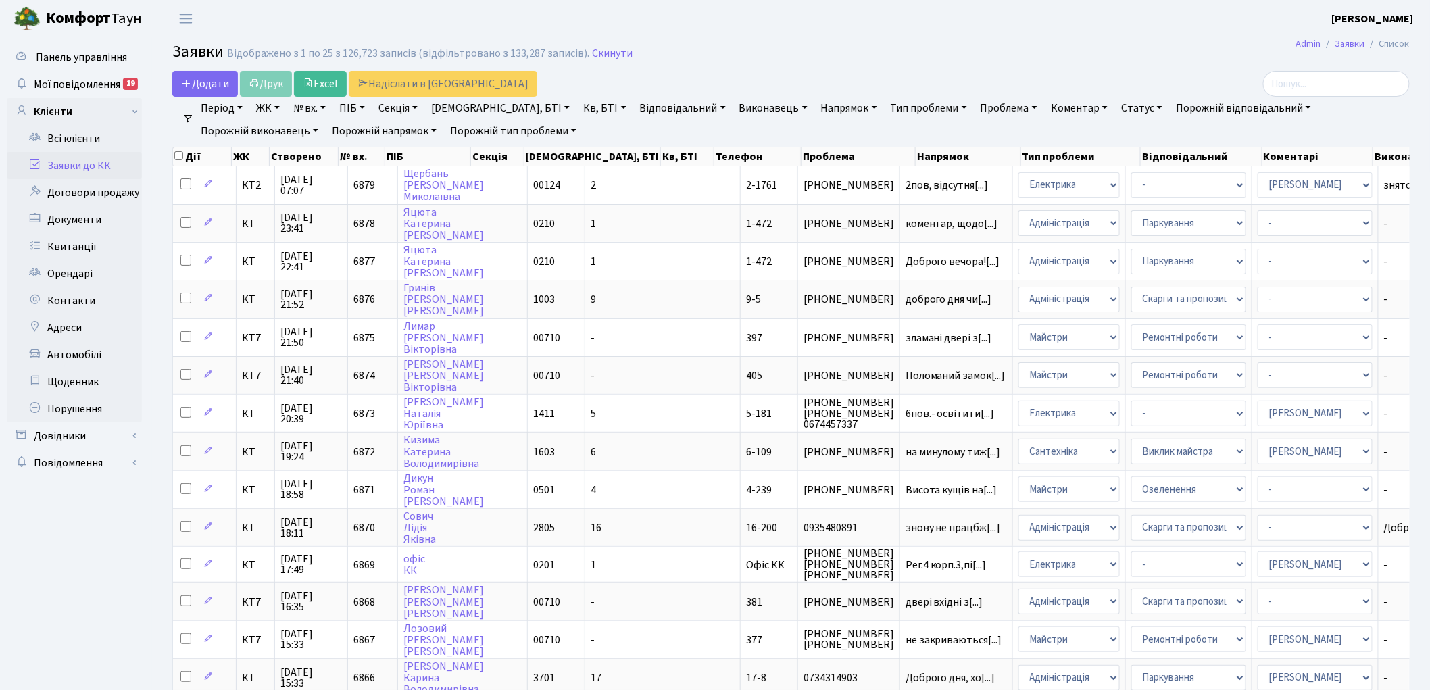
click at [816, 114] on link "Напрямок" at bounding box center [849, 108] width 67 height 23
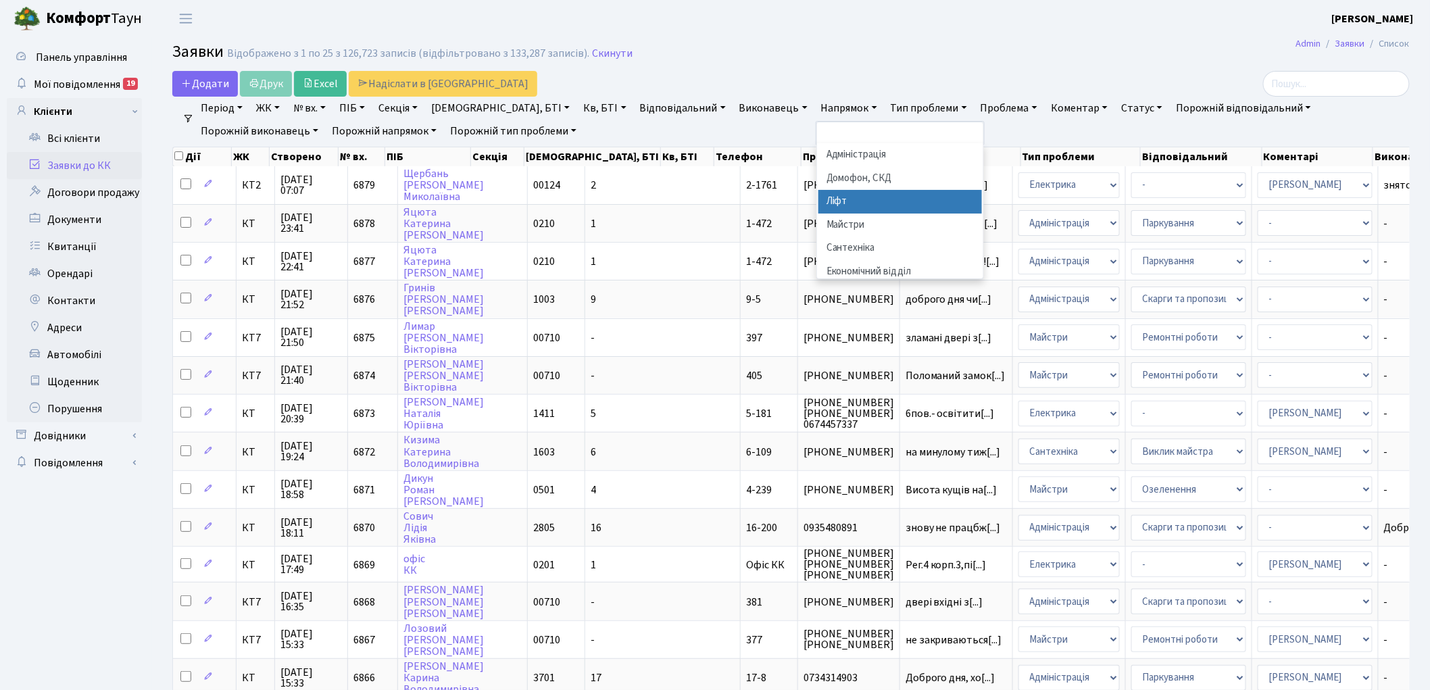
click at [819, 201] on li "Ліфт" at bounding box center [901, 202] width 164 height 24
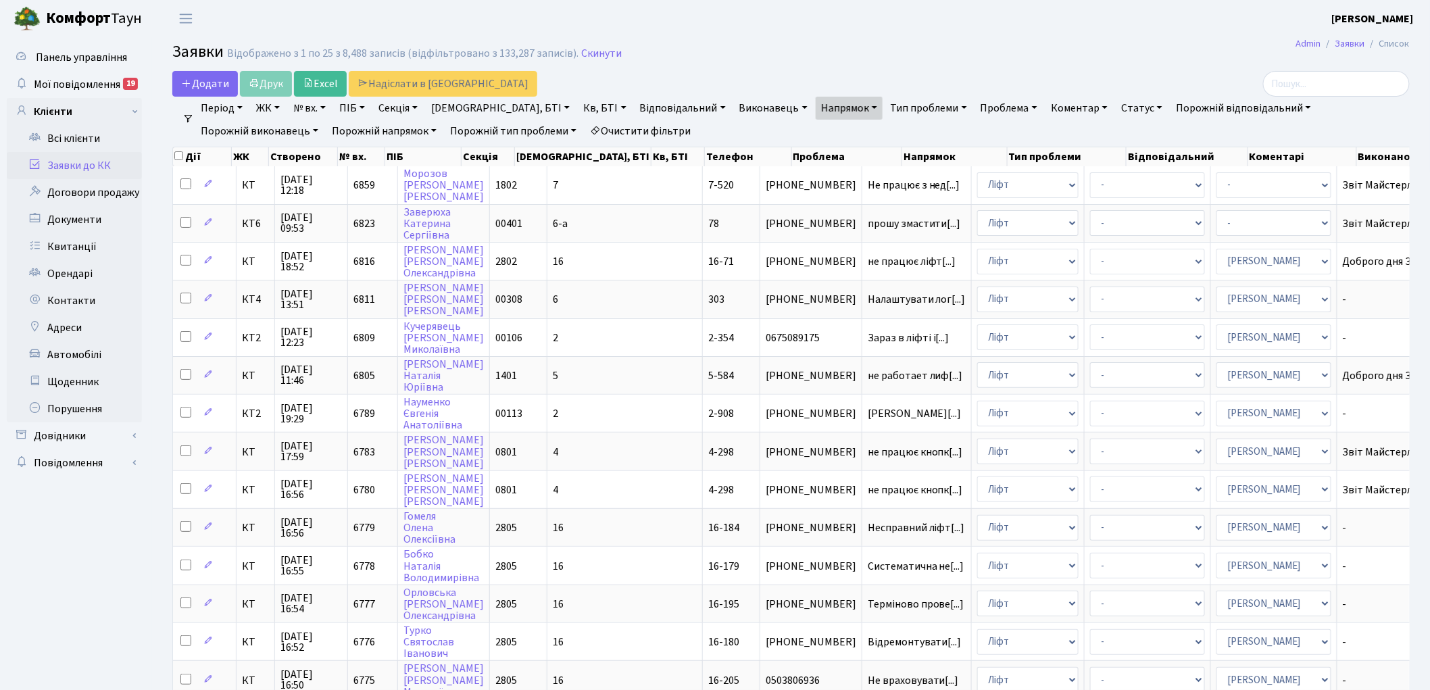
click at [585, 126] on link "Очистити фільтри" at bounding box center [641, 131] width 112 height 23
